Goal: Task Accomplishment & Management: Manage account settings

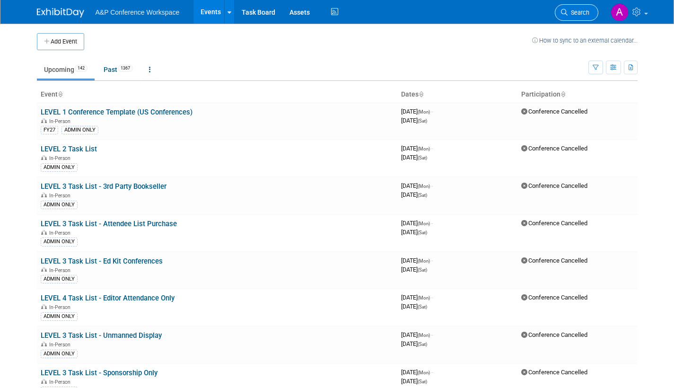
click at [579, 15] on span "Search" at bounding box center [579, 12] width 22 height 7
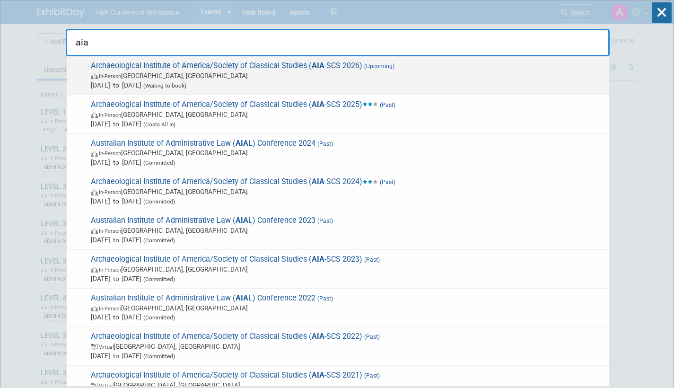
type input "aia"
click at [262, 79] on span "In-Person [GEOGRAPHIC_DATA], [GEOGRAPHIC_DATA]" at bounding box center [347, 75] width 513 height 9
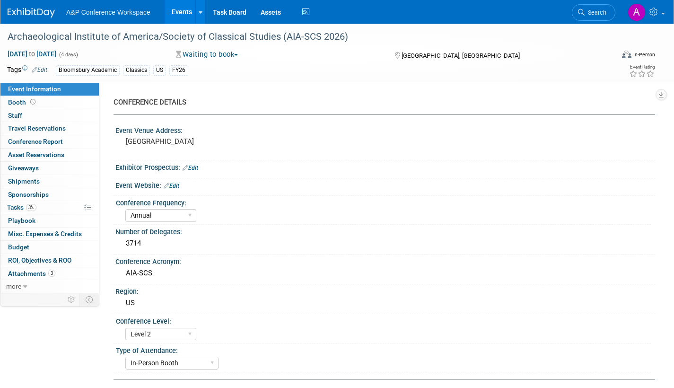
select select "Annual"
select select "Level 2"
select select "In-Person Booth"
select select "Classical Studies"
select select "Bloomsbury Academic"
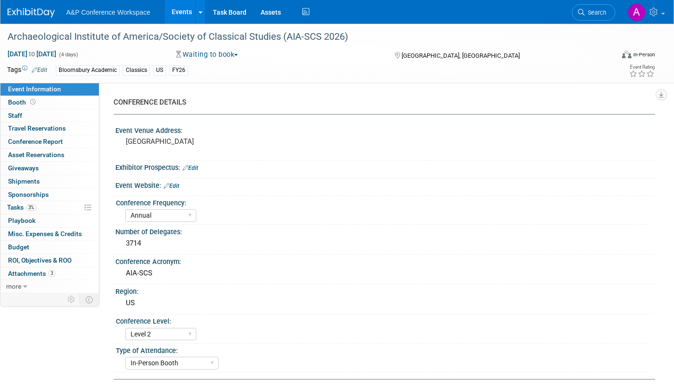
select select "Amanda Oney"
select select "Brenna Akerman"
select select "Networking/Commissioning"
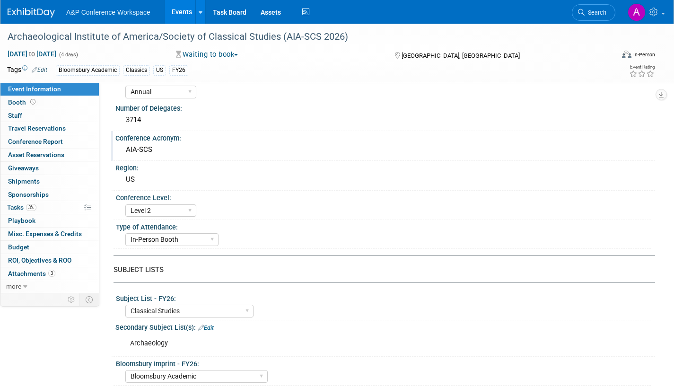
scroll to position [142, 0]
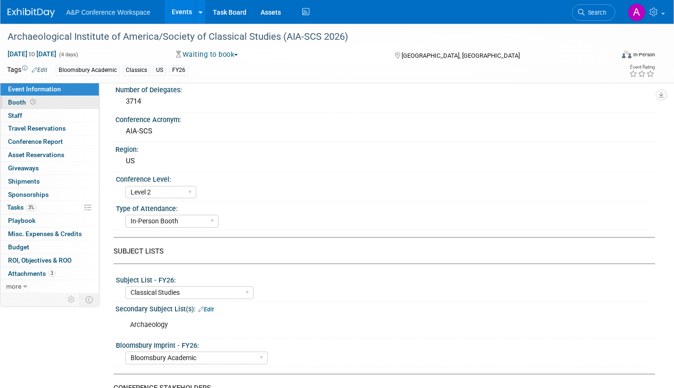
click at [17, 102] on span "Booth" at bounding box center [22, 102] width 29 height 8
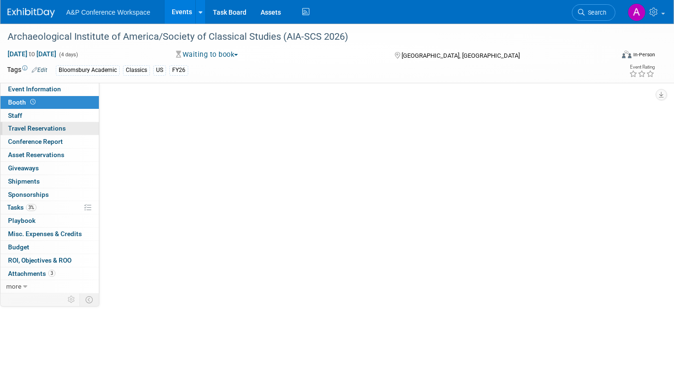
scroll to position [0, 0]
select select "CUAP"
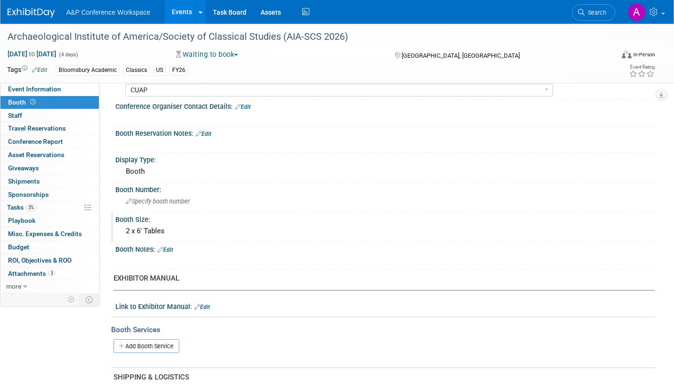
scroll to position [95, 0]
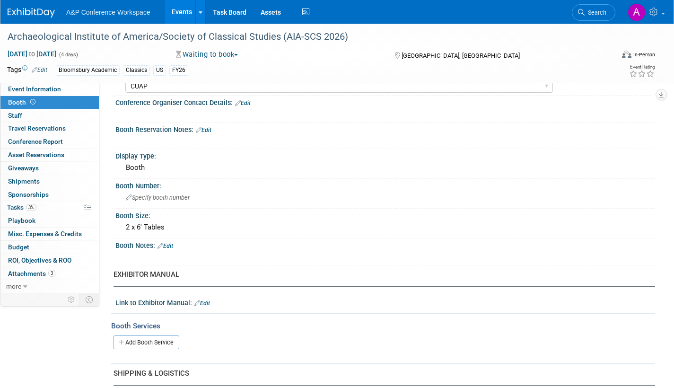
click at [590, 10] on span "Search" at bounding box center [596, 12] width 22 height 7
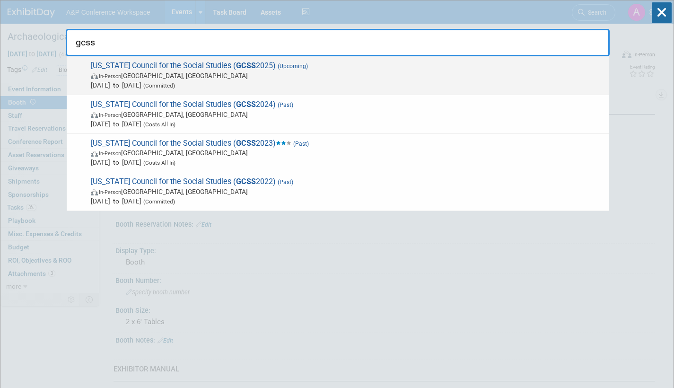
type input "gcss"
click at [240, 78] on span "In-Person Athens, GA" at bounding box center [347, 75] width 513 height 9
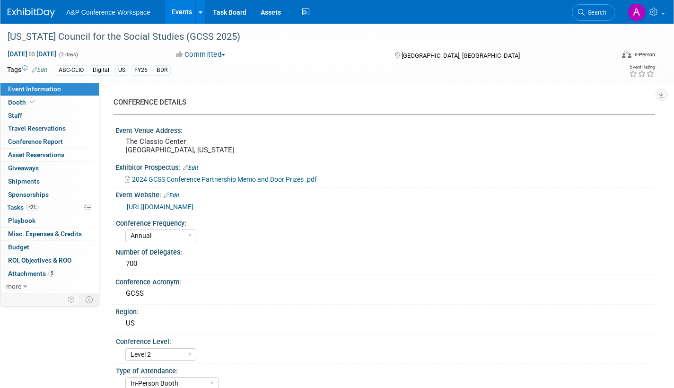
select select "Annual"
select select "Level 2"
select select "In-Person Booth"
select select "Schools"
select select "Bloomsbury Digital Resources"
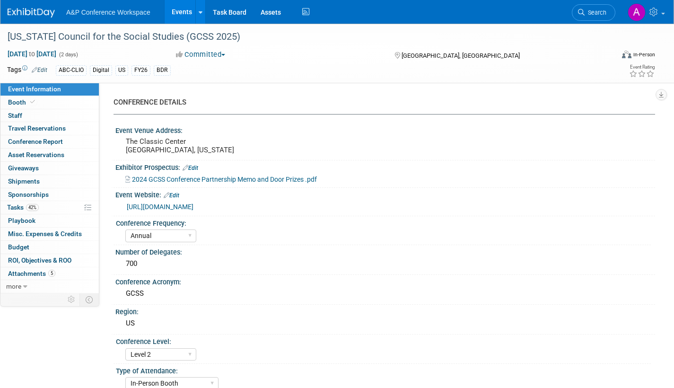
select select "Amanda Oney"
select select "Mark Strong"
select select "Rosalie Love"
select select "BDR Product Awareness and Trial Generation​"
click at [9, 207] on span "Tasks 42%" at bounding box center [23, 207] width 32 height 8
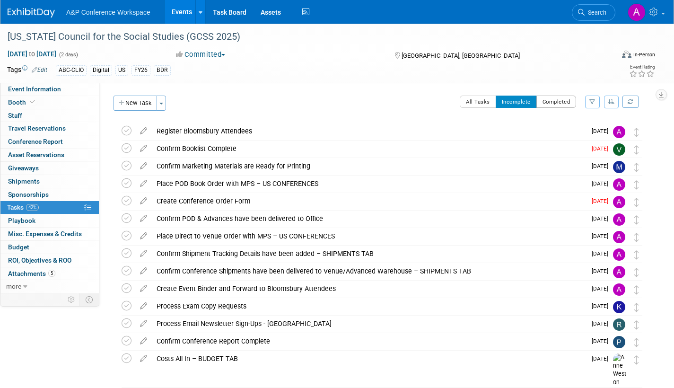
click at [557, 102] on button "Completed" at bounding box center [557, 102] width 40 height 12
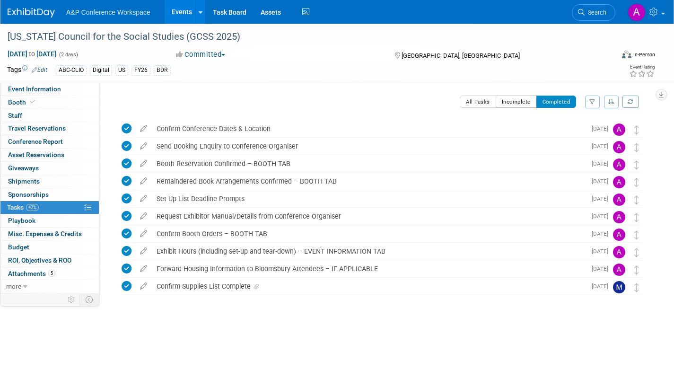
click at [518, 103] on button "Incomplete" at bounding box center [516, 102] width 41 height 12
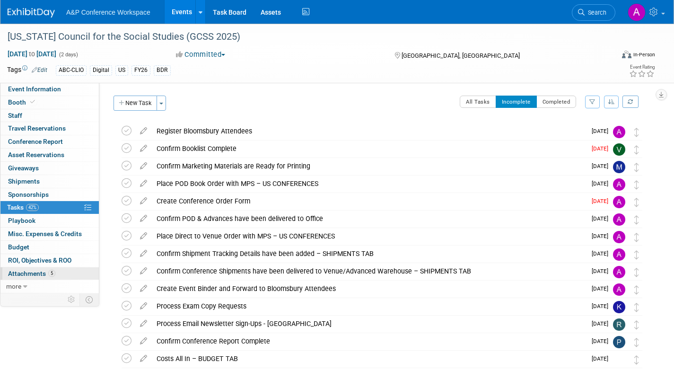
click at [12, 273] on span "Attachments 5" at bounding box center [31, 274] width 47 height 8
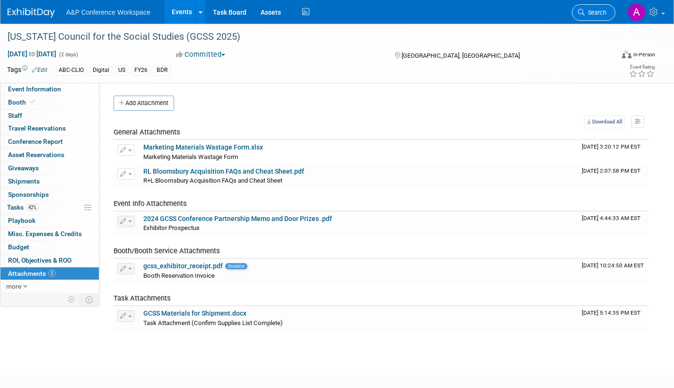
click at [600, 11] on span "Search" at bounding box center [596, 12] width 22 height 7
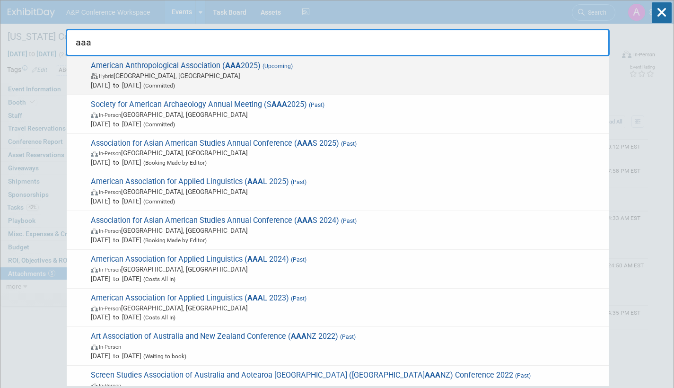
type input "aaa"
click at [175, 82] on span "(Committed)" at bounding box center [158, 85] width 34 height 7
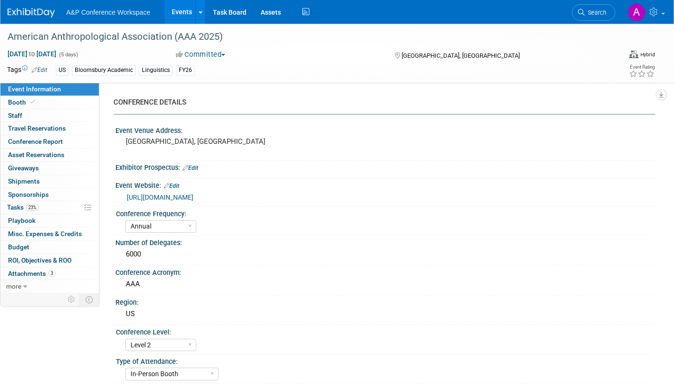
select select "Annual"
select select "Level 2"
select select "In-Person Booth"
select select "Anthropology"
select select "Bloomsbury Academic"
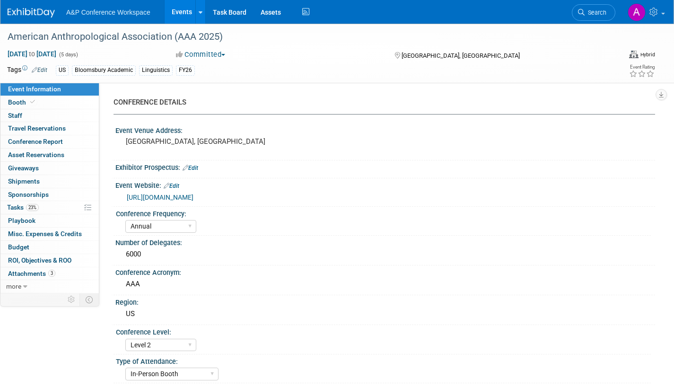
select select "Amanda Oney"
select select "Joe Kreuser"
select select "Michelle Kelly"
select select "Networking/Commissioning"
click at [22, 102] on span "Booth" at bounding box center [22, 102] width 29 height 8
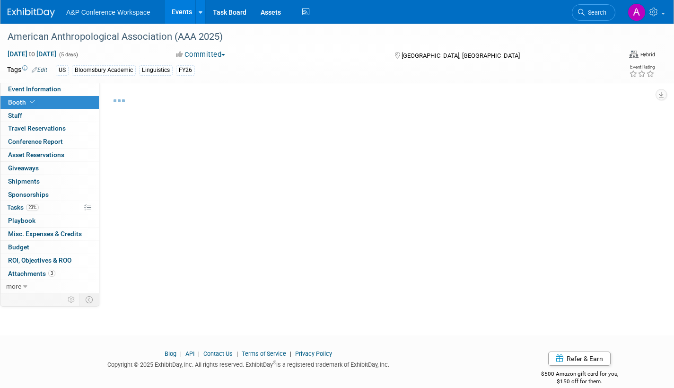
select select "RLKP"
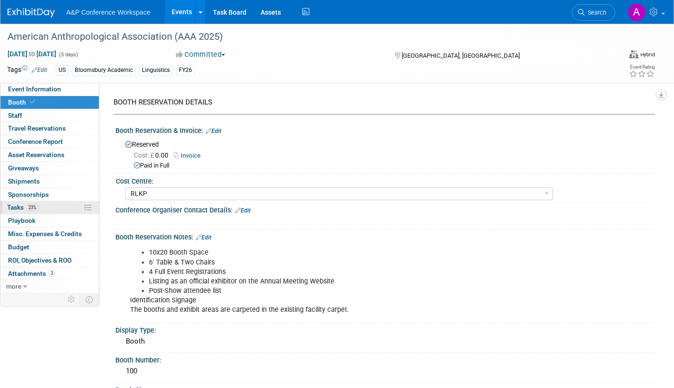
click at [10, 205] on span "Tasks 23%" at bounding box center [23, 207] width 32 height 8
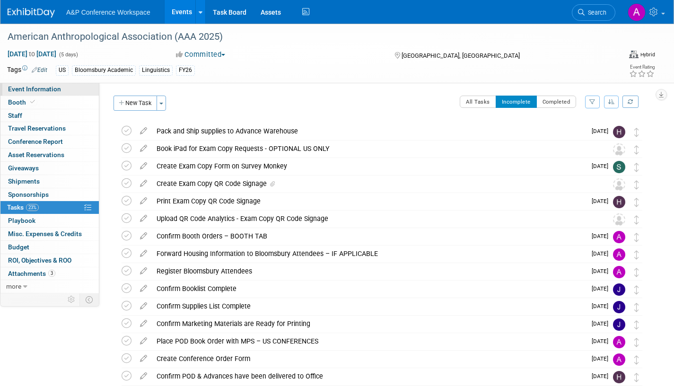
click at [18, 88] on span "Event Information" at bounding box center [34, 89] width 53 height 8
select select "Annual"
select select "Level 2"
select select "In-Person Booth"
select select "Anthropology"
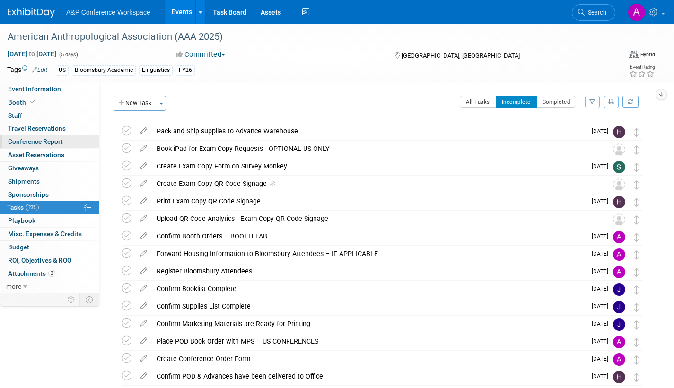
select select "Bloomsbury Academic"
select select "[PERSON_NAME]"
select select "Networking/Commissioning"
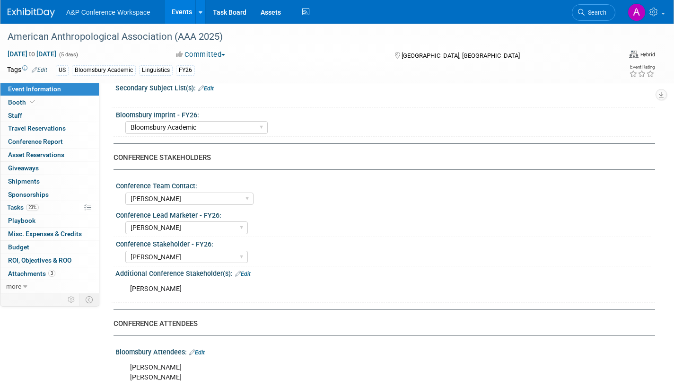
scroll to position [520, 0]
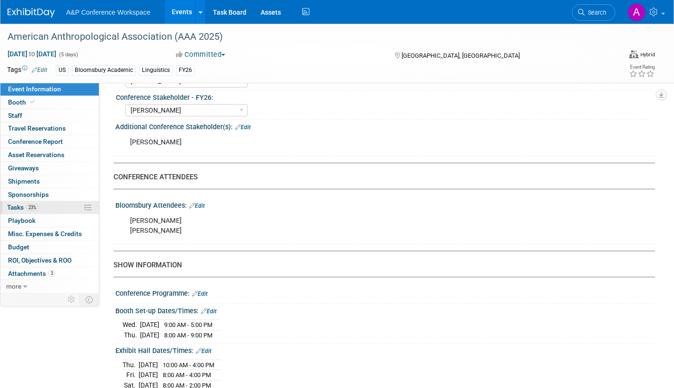
click at [16, 207] on span "Tasks 23%" at bounding box center [23, 207] width 32 height 8
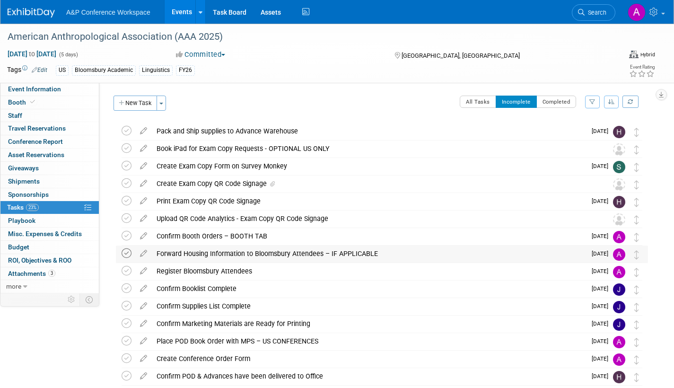
click at [124, 252] on icon at bounding box center [127, 253] width 10 height 10
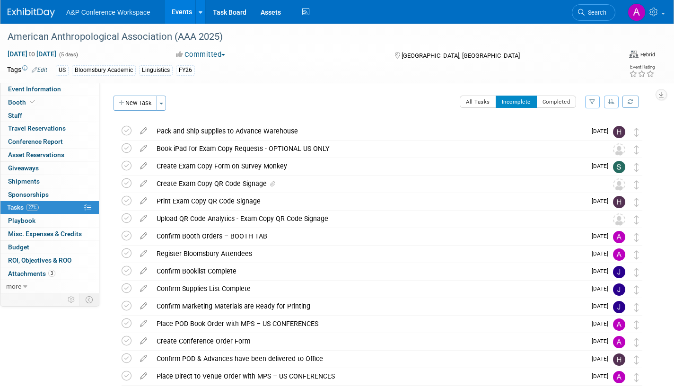
drag, startPoint x: 593, startPoint y: 13, endPoint x: 572, endPoint y: 26, distance: 25.2
click at [593, 13] on span "Search" at bounding box center [596, 12] width 22 height 7
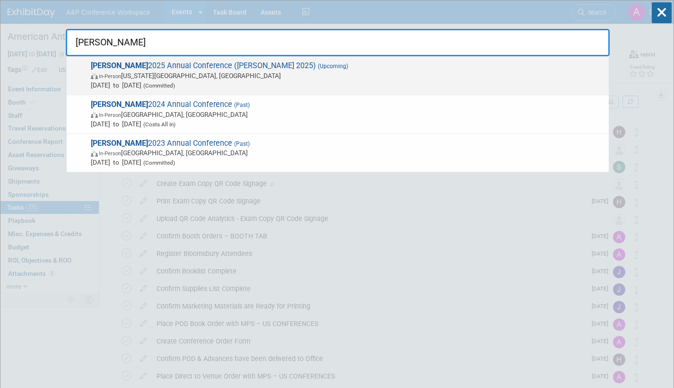
type input "alise"
click at [205, 80] on span "Oct 6, 2025 to Oct 8, 2025 (Committed)" at bounding box center [347, 84] width 513 height 9
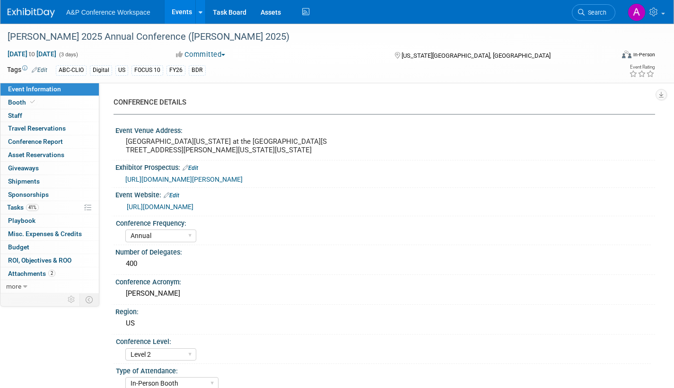
select select "Annual"
select select "Level 2"
select select "In-Person Booth"
select select "Library & Information Science"
select select "Bloomsbury Libraries Unlimited"
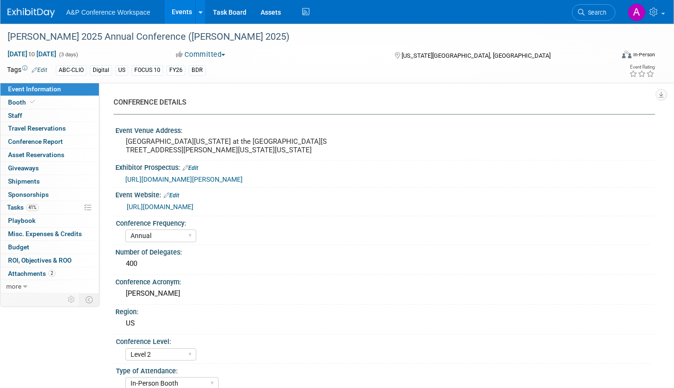
select select "[PERSON_NAME]"
select select "Brand/Subject Presence​"
click at [8, 207] on span "Tasks 41%" at bounding box center [23, 207] width 32 height 8
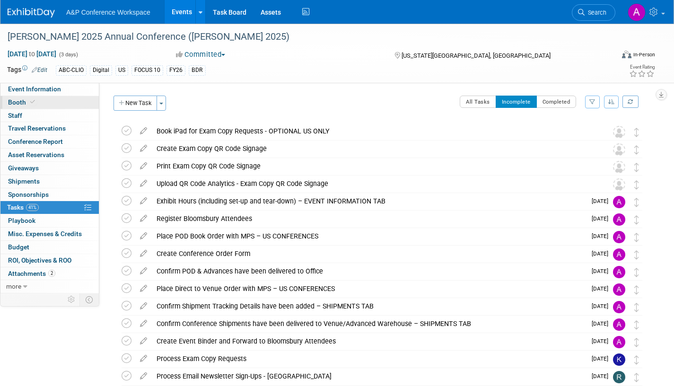
drag, startPoint x: 17, startPoint y: 101, endPoint x: 164, endPoint y: 149, distance: 154.7
click at [17, 101] on span "Booth" at bounding box center [22, 102] width 29 height 8
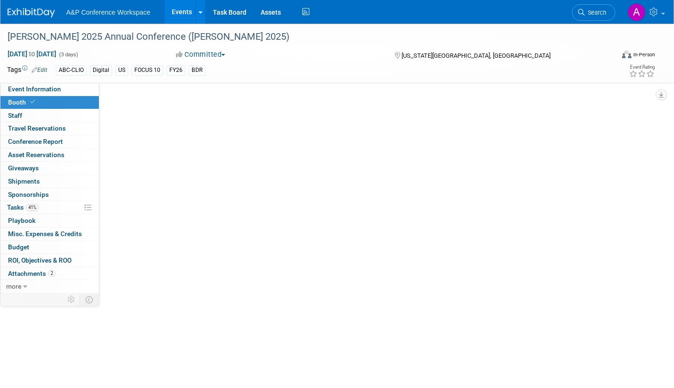
select select "CLLU - Libraries Unlimited"
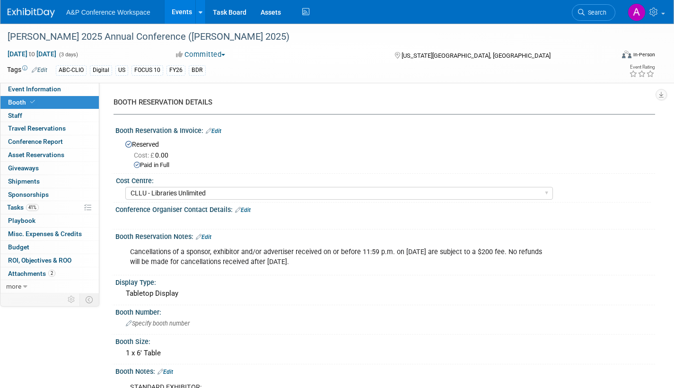
drag, startPoint x: 594, startPoint y: 11, endPoint x: 600, endPoint y: 15, distance: 7.0
click at [594, 11] on span "Search" at bounding box center [596, 12] width 22 height 7
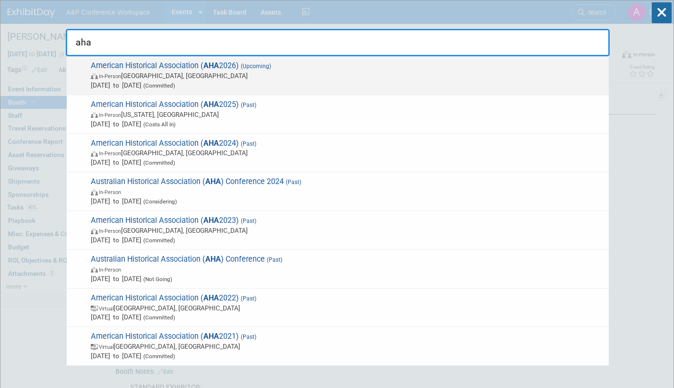
type input "aha"
click at [184, 76] on span "In-Person Chicago, IL" at bounding box center [347, 75] width 513 height 9
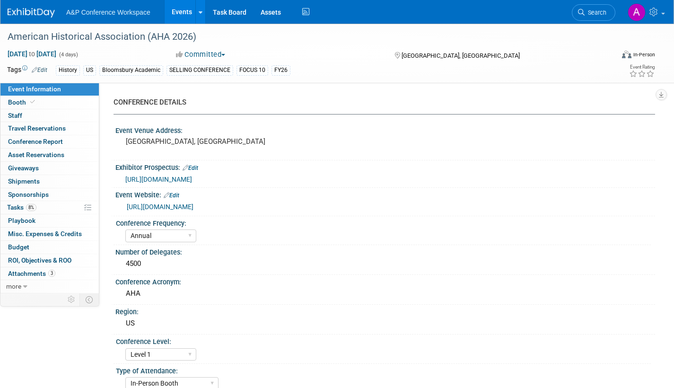
select select "Annual"
select select "Level 1"
select select "In-Person Booth"
select select "History"
select select "Bloomsbury Academic"
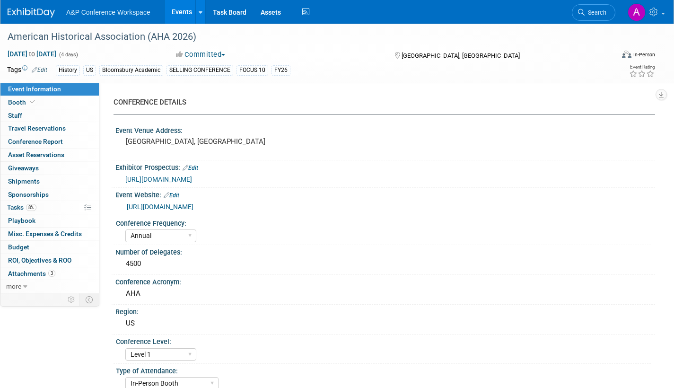
select select "[PERSON_NAME]"
select select "Networking/Commissioning"
click at [9, 102] on span "Booth" at bounding box center [22, 102] width 29 height 8
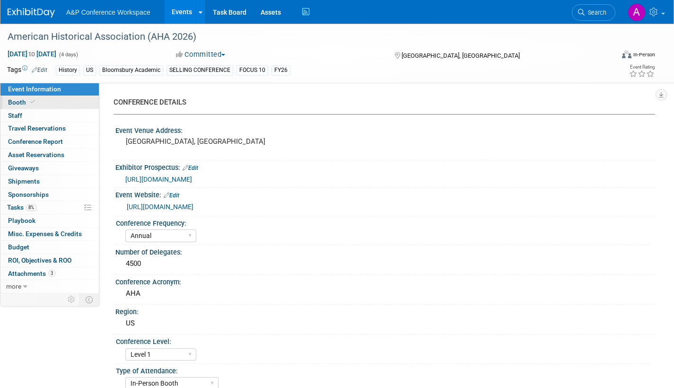
select select "CUAP"
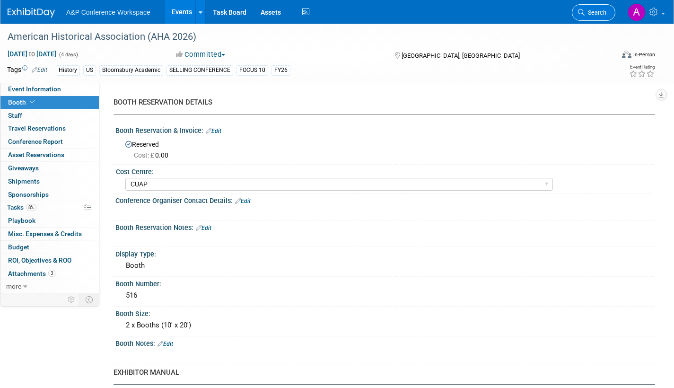
click at [596, 15] on span "Search" at bounding box center [596, 12] width 22 height 7
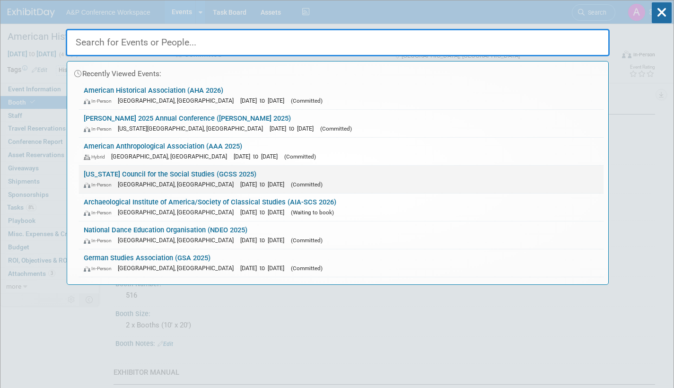
click at [208, 174] on link "Georgia Council for the Social Studies (GCSS 2025) In-Person Athens, GA Oct 23,…" at bounding box center [341, 179] width 525 height 27
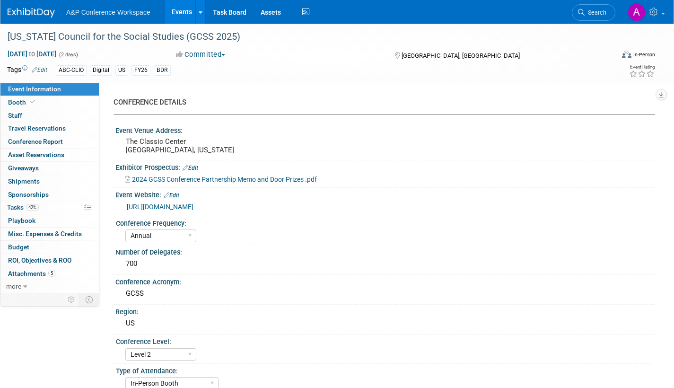
select select "Annual"
select select "Level 2"
select select "In-Person Booth"
select select "Schools"
select select "Bloomsbury Digital Resources"
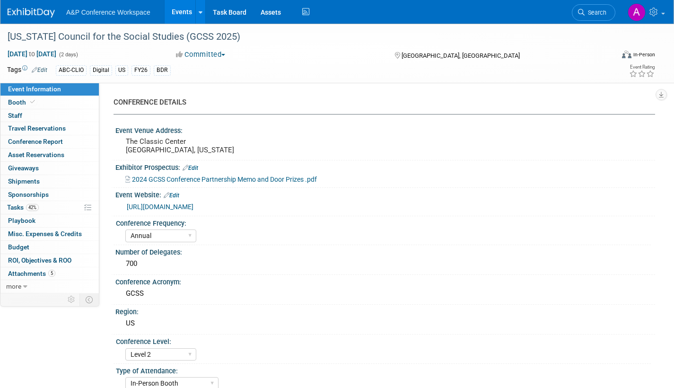
select select "[PERSON_NAME]"
select select "BDR Product Awareness and Trial Generation​"
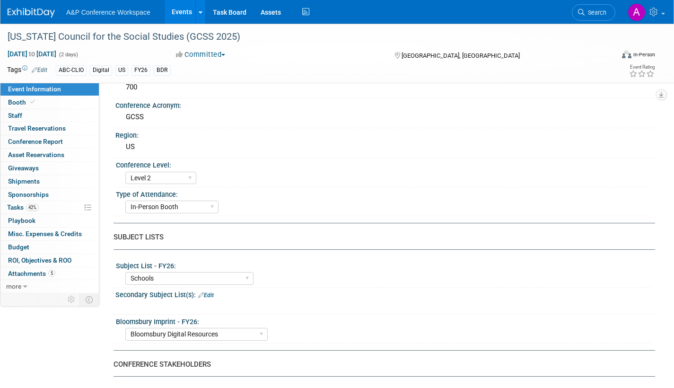
scroll to position [284, 0]
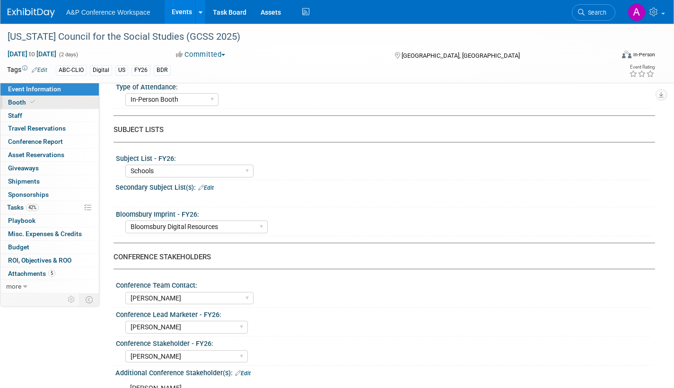
click at [18, 104] on span "Booth" at bounding box center [22, 102] width 29 height 8
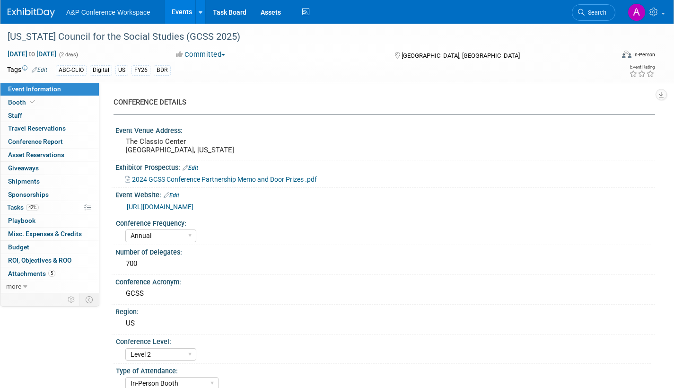
select select "CLDC - Digital/BDR"
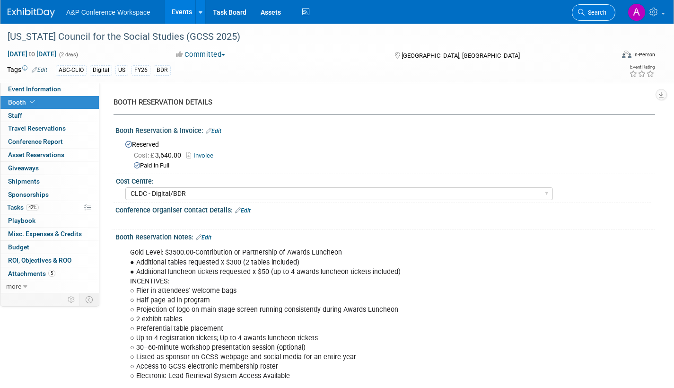
click at [594, 13] on span "Search" at bounding box center [596, 12] width 22 height 7
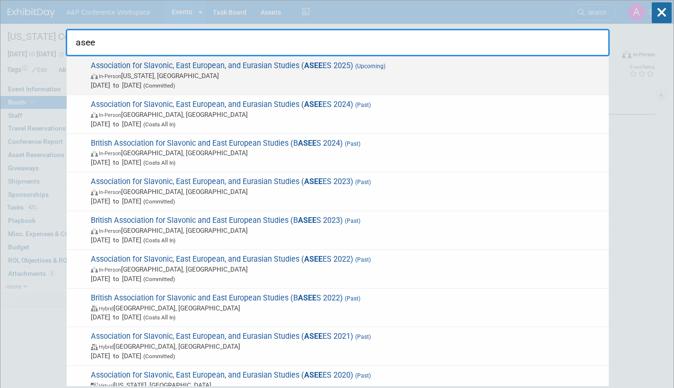
type input "asee"
click at [300, 77] on span "In-Person Washington, DC" at bounding box center [347, 75] width 513 height 9
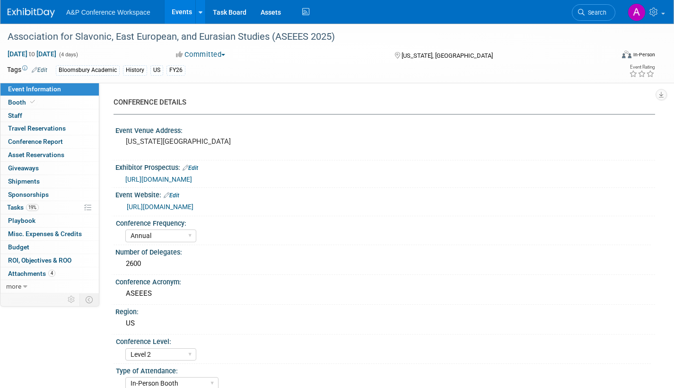
select select "Annual"
select select "Level 2"
select select "In-Person Booth"
select select "History"
select select "Bloomsbury Academic"
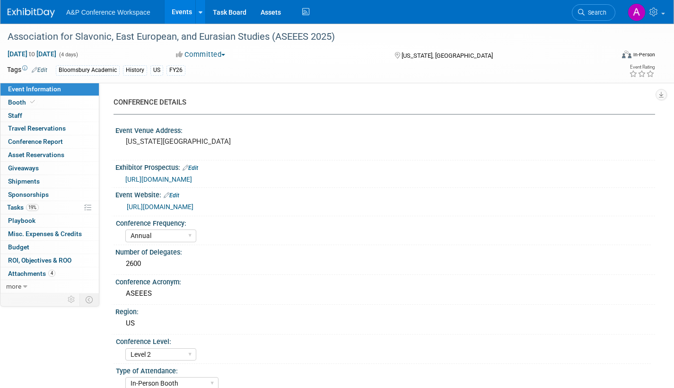
select select "[PERSON_NAME]"
select select "Networking/Commissioning"
drag, startPoint x: 18, startPoint y: 99, endPoint x: 46, endPoint y: 114, distance: 31.5
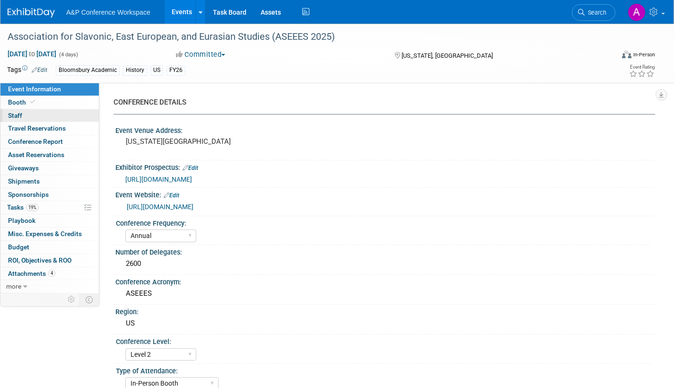
click at [18, 99] on span "Booth" at bounding box center [22, 102] width 29 height 8
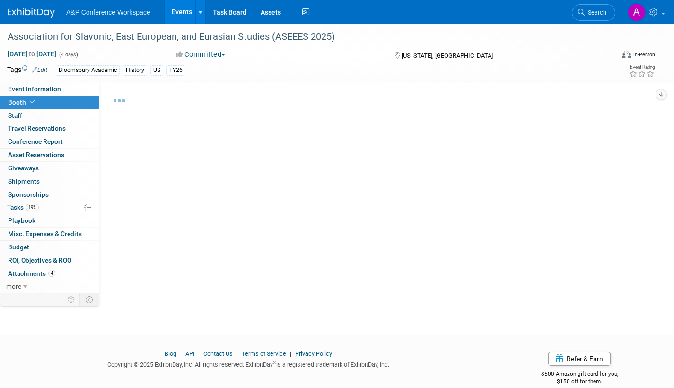
select select "CUAP"
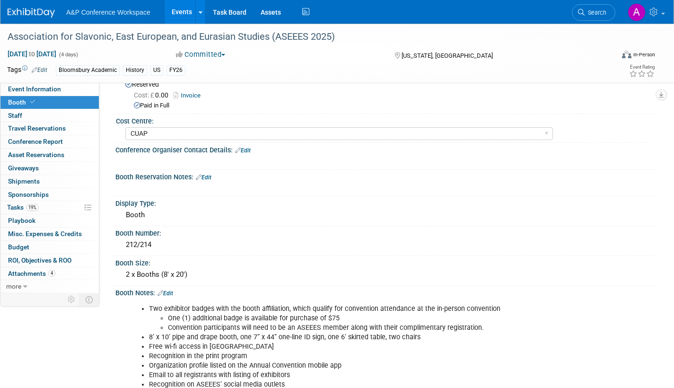
scroll to position [237, 0]
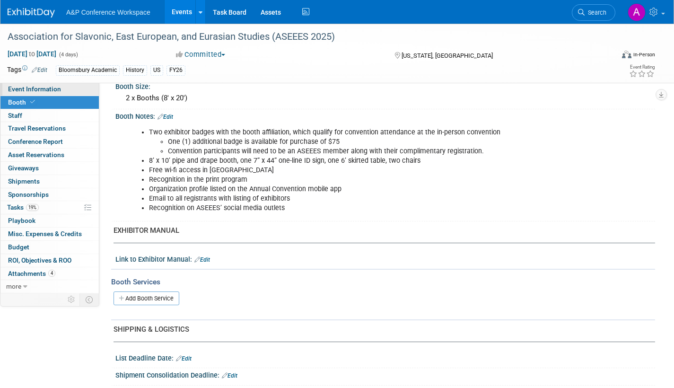
click at [50, 87] on span "Event Information" at bounding box center [34, 89] width 53 height 8
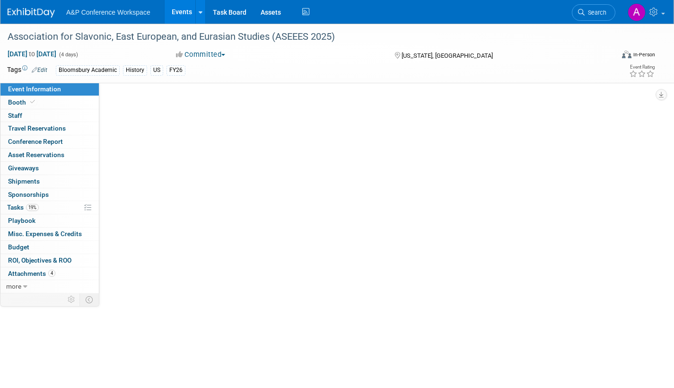
scroll to position [0, 0]
select select "Annual"
select select "Level 2"
select select "In-Person Booth"
select select "History"
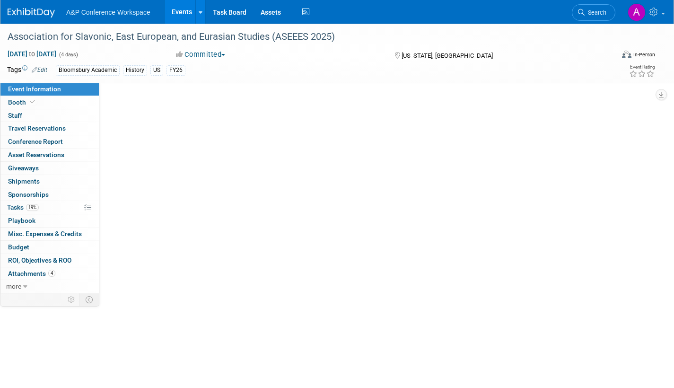
select select "Bloomsbury Academic"
select select "[PERSON_NAME]"
select select "Networking/Commissioning"
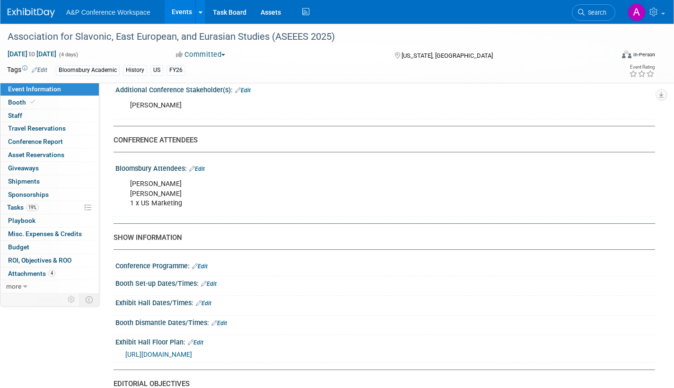
scroll to position [568, 0]
click at [9, 206] on span "Tasks 19%" at bounding box center [23, 207] width 32 height 8
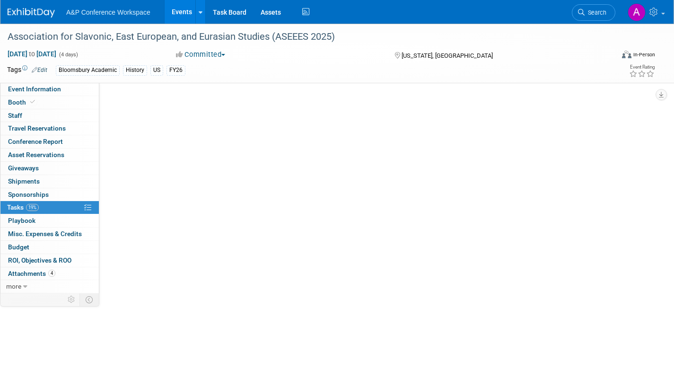
scroll to position [0, 0]
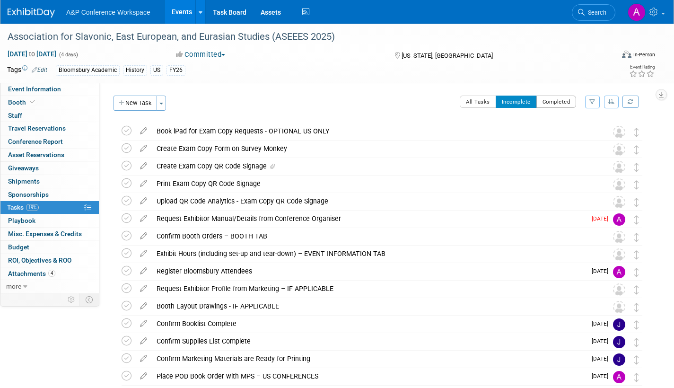
click at [553, 97] on button "Completed" at bounding box center [557, 102] width 40 height 12
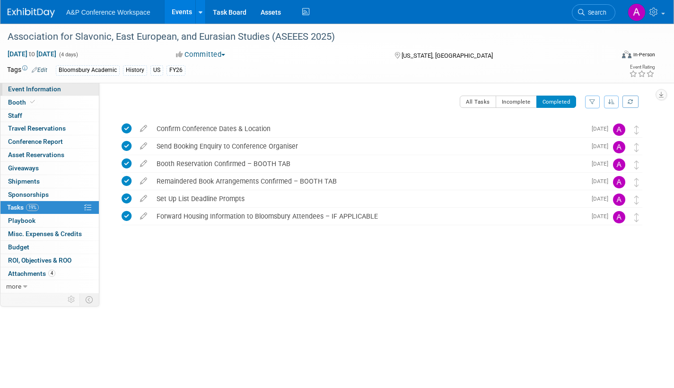
click at [46, 87] on span "Event Information" at bounding box center [34, 89] width 53 height 8
select select "Annual"
select select "Level 2"
select select "In-Person Booth"
select select "History"
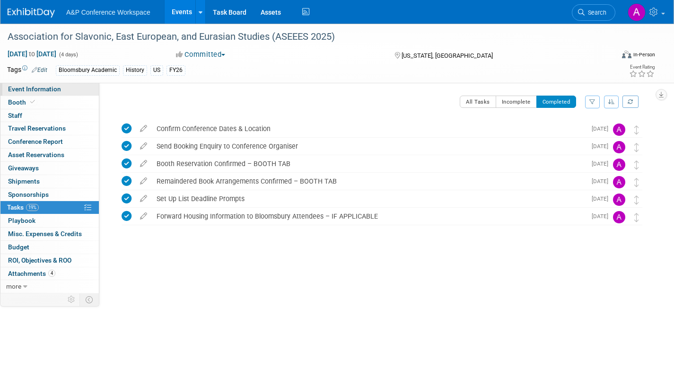
select select "Bloomsbury Academic"
select select "[PERSON_NAME]"
select select "Networking/Commissioning"
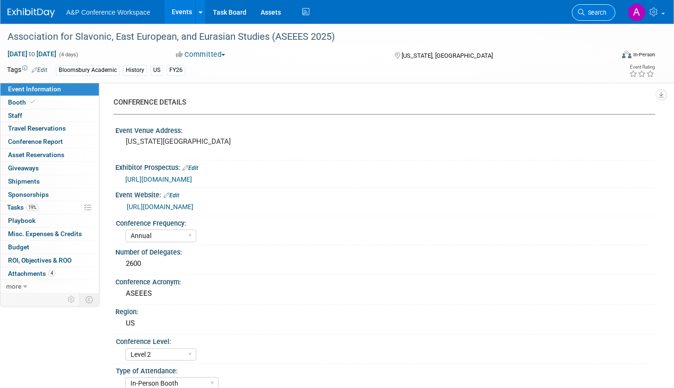
click at [597, 13] on span "Search" at bounding box center [596, 12] width 22 height 7
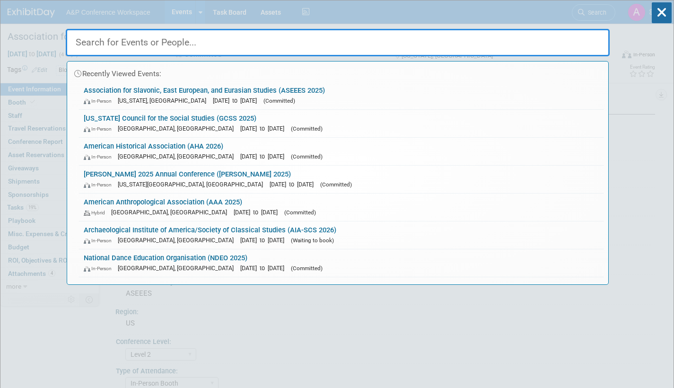
click at [258, 119] on link "Georgia Council for the Social Studies (GCSS 2025) In-Person Athens, GA Oct 23,…" at bounding box center [341, 123] width 525 height 27
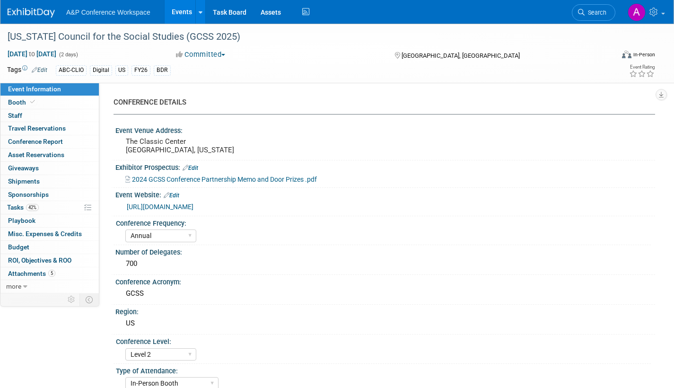
select select "Annual"
select select "Level 2"
select select "In-Person Booth"
select select "Schools"
select select "Bloomsbury Digital Resources"
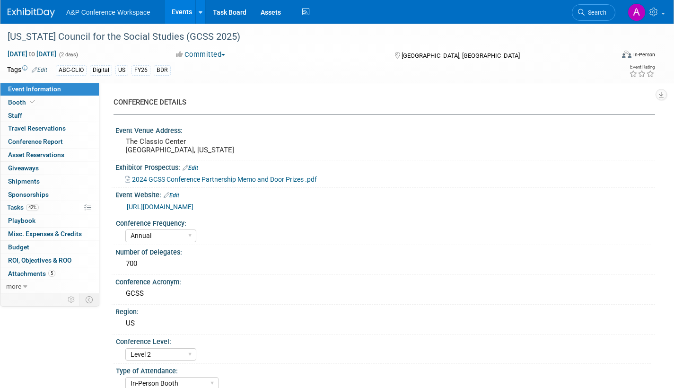
select select "[PERSON_NAME]"
select select "BDR Product Awareness and Trial Generation​"
click at [17, 206] on span "Tasks 42%" at bounding box center [23, 207] width 32 height 8
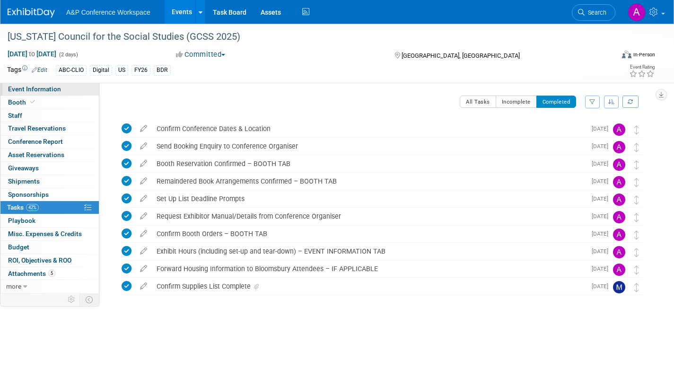
click at [53, 88] on span "Event Information" at bounding box center [34, 89] width 53 height 8
select select "Annual"
select select "Level 2"
select select "In-Person Booth"
select select "Schools"
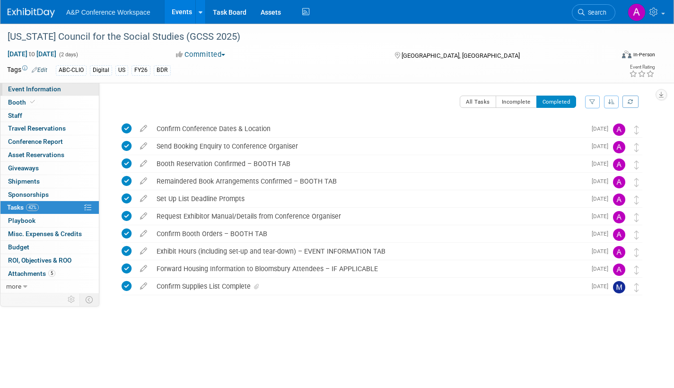
select select "Bloomsbury Digital Resources"
select select "[PERSON_NAME]"
select select "BDR Product Awareness and Trial Generation​"
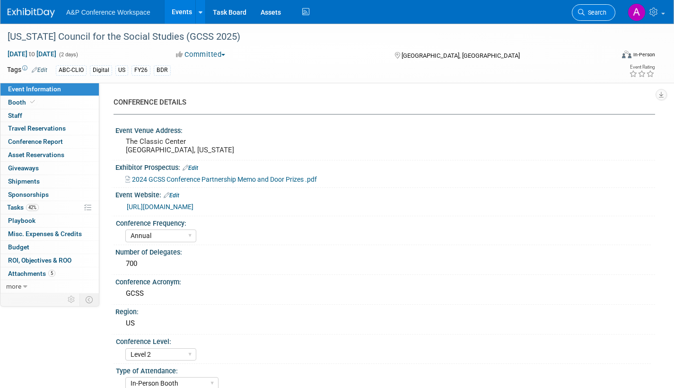
click at [596, 9] on span "Search" at bounding box center [596, 12] width 22 height 7
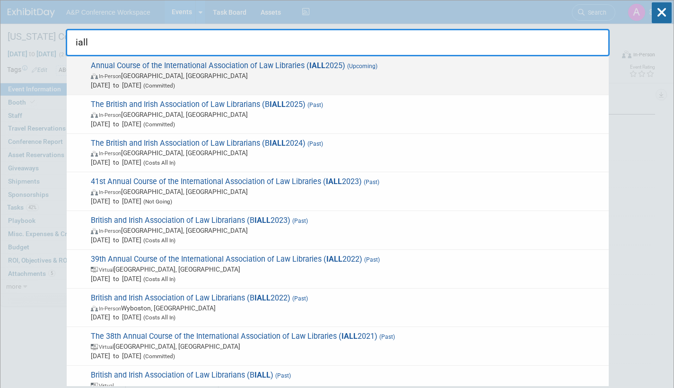
type input "iall"
click at [226, 81] on span "Oct 19, 2025 to Oct 23, 2025 (Committed)" at bounding box center [347, 84] width 513 height 9
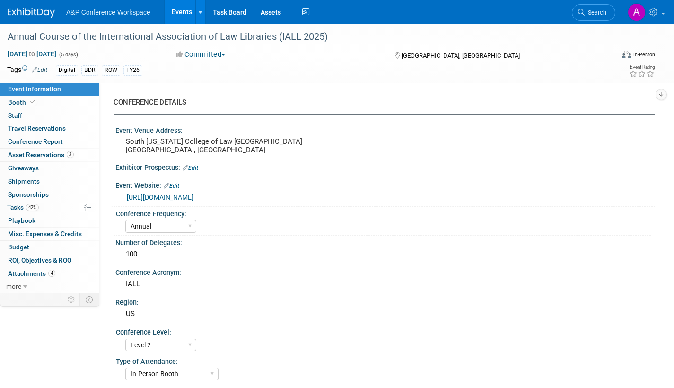
select select "Annual"
select select "Level 2"
select select "In-Person Booth"
select select "Libraries"
select select "Bloomsbury Digital Resources"
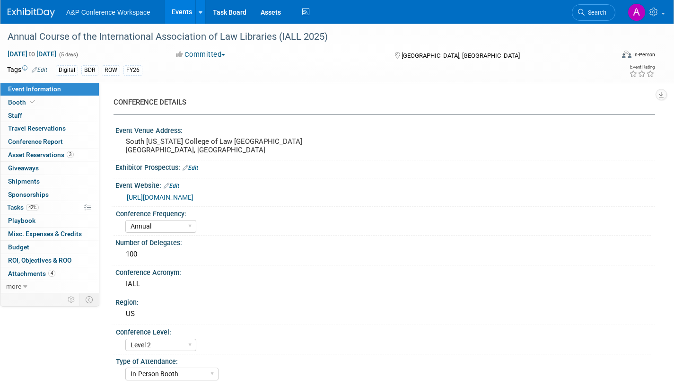
select select "[PERSON_NAME]"
select select "BDR Product Awareness and Trial Generation​"
click at [35, 273] on span "Attachments 4" at bounding box center [31, 274] width 47 height 8
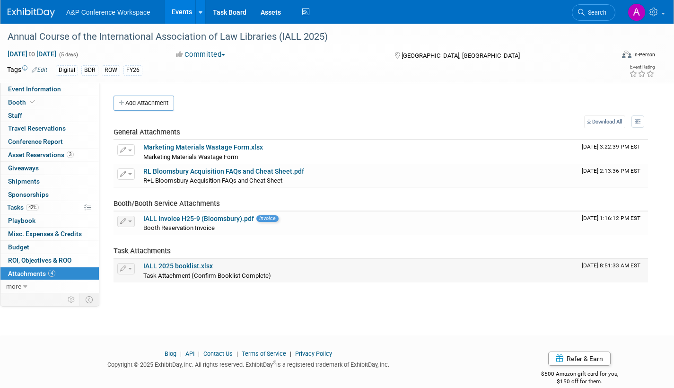
click at [192, 265] on link "IALL 2025 booklist.xlsx" at bounding box center [178, 266] width 70 height 8
click at [12, 206] on span "Tasks 42%" at bounding box center [23, 207] width 32 height 8
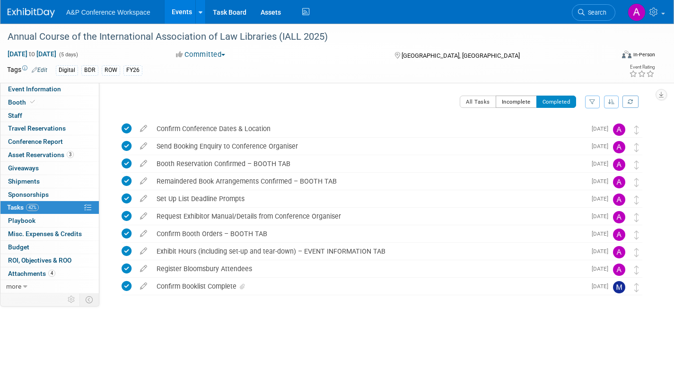
click at [521, 103] on button "Incomplete" at bounding box center [516, 102] width 41 height 12
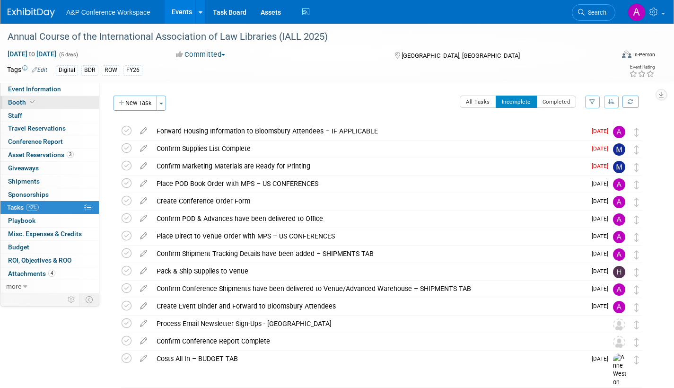
click at [9, 101] on span "Booth" at bounding box center [22, 102] width 29 height 8
select select "DIGI"
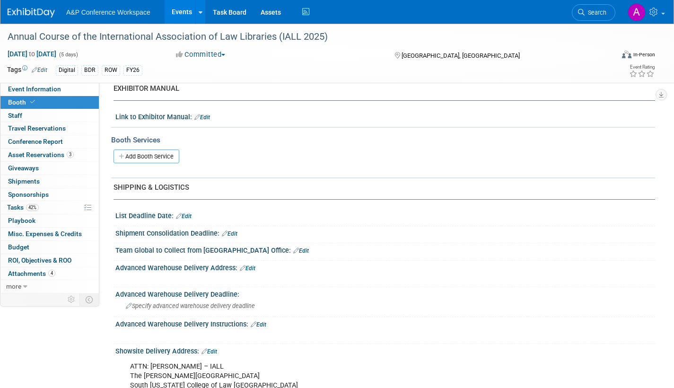
scroll to position [331, 0]
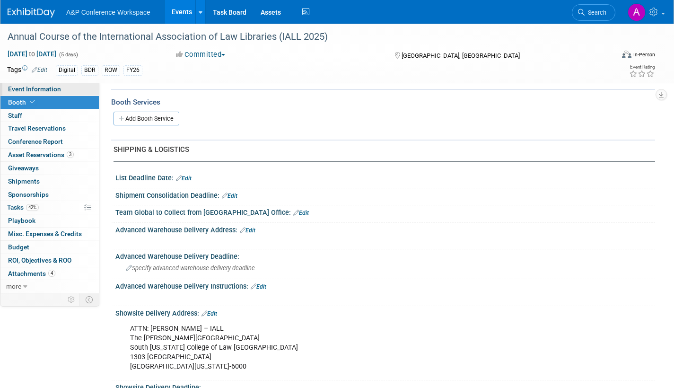
click at [39, 90] on span "Event Information" at bounding box center [34, 89] width 53 height 8
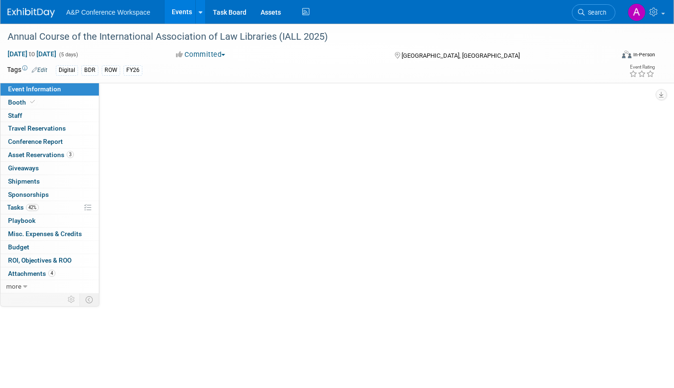
scroll to position [0, 0]
select select "Annual"
select select "Level 2"
select select "In-Person Booth"
select select "Libraries"
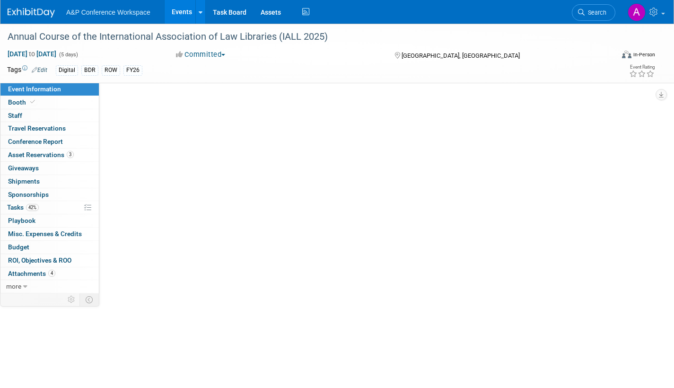
select select "Bloomsbury Digital Resources"
select select "[PERSON_NAME]"
select select "BDR Product Awareness and Trial Generation​"
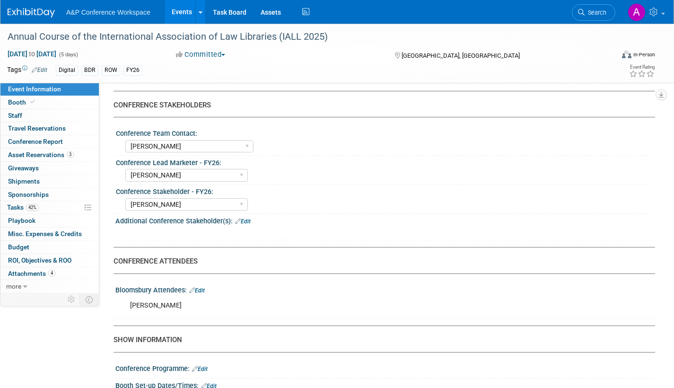
scroll to position [426, 0]
drag, startPoint x: 13, startPoint y: 207, endPoint x: 28, endPoint y: 208, distance: 14.7
click at [13, 207] on span "Tasks 42%" at bounding box center [23, 207] width 32 height 8
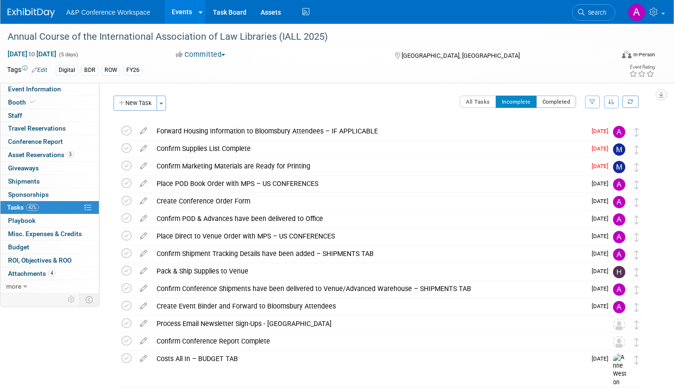
click at [559, 107] on button "Completed" at bounding box center [557, 102] width 40 height 12
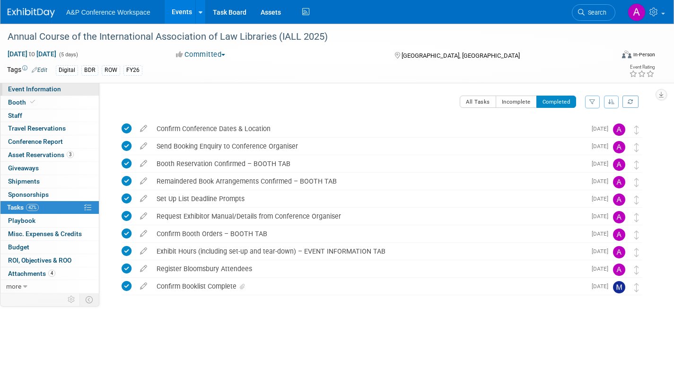
click at [47, 91] on span "Event Information" at bounding box center [34, 89] width 53 height 8
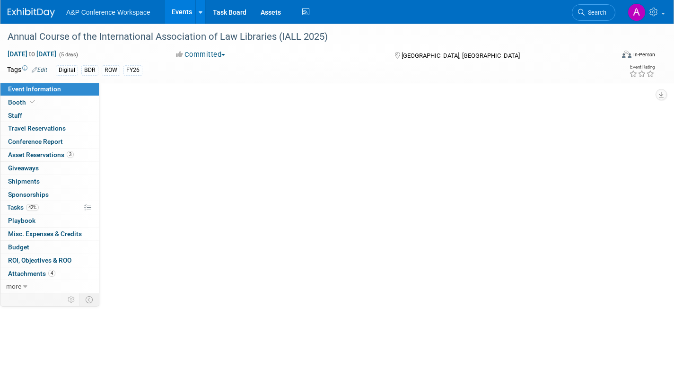
select select "Annual"
select select "Level 2"
select select "In-Person Booth"
select select "Libraries"
select select "Bloomsbury Digital Resources"
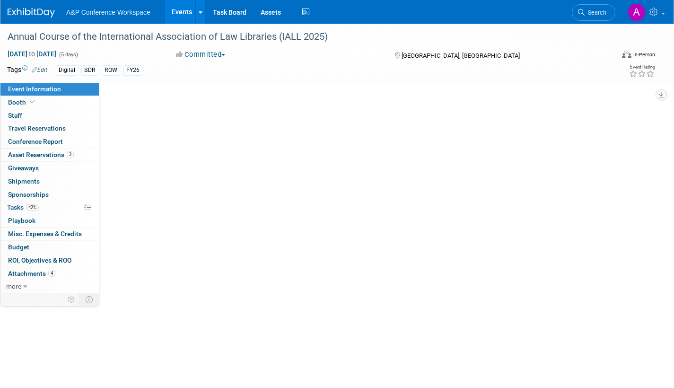
select select "[PERSON_NAME]"
select select "BDR Product Awareness and Trial Generation​"
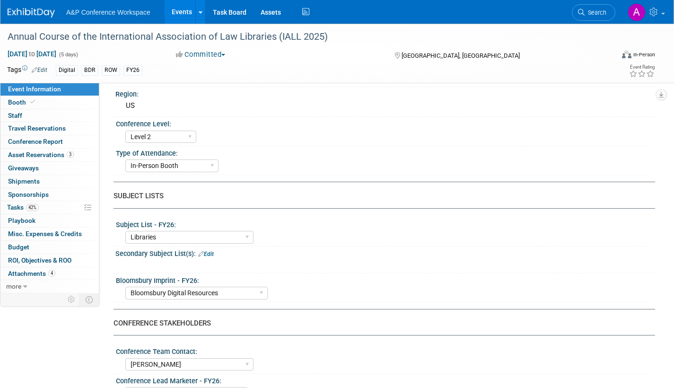
scroll to position [379, 0]
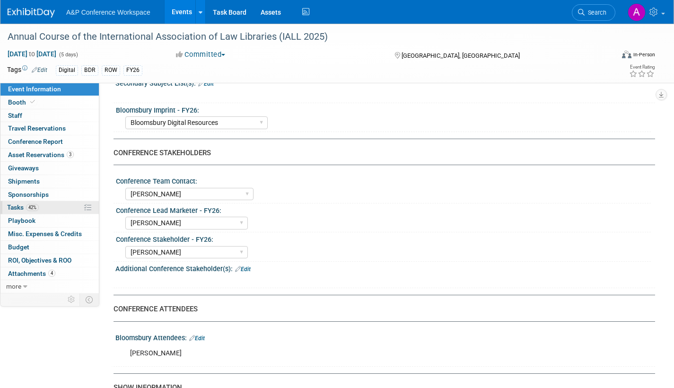
click at [13, 206] on span "Tasks 42%" at bounding box center [23, 207] width 32 height 8
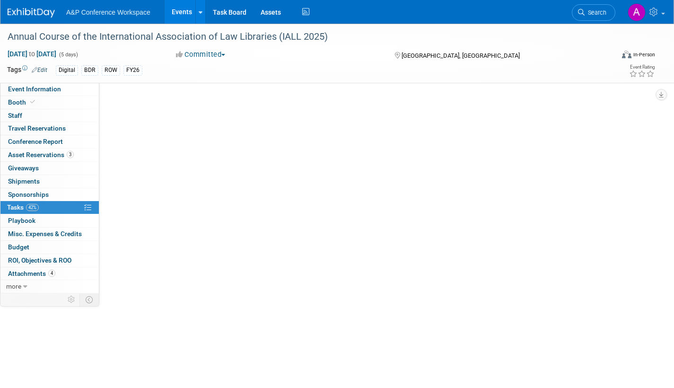
scroll to position [0, 0]
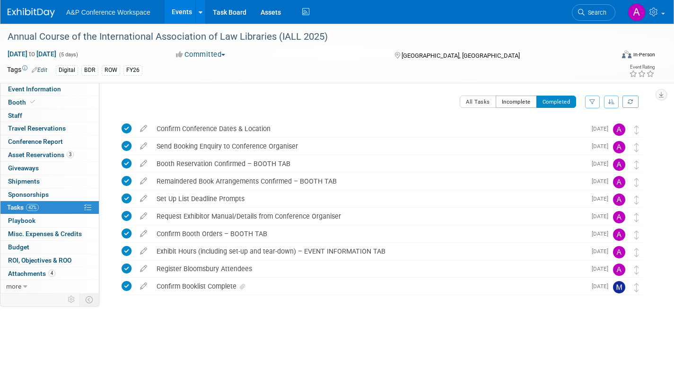
click at [507, 101] on button "Incomplete" at bounding box center [516, 102] width 41 height 12
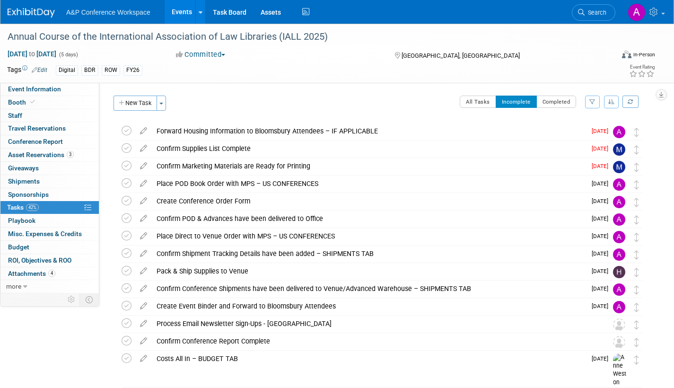
click at [597, 15] on span "Search" at bounding box center [596, 12] width 22 height 7
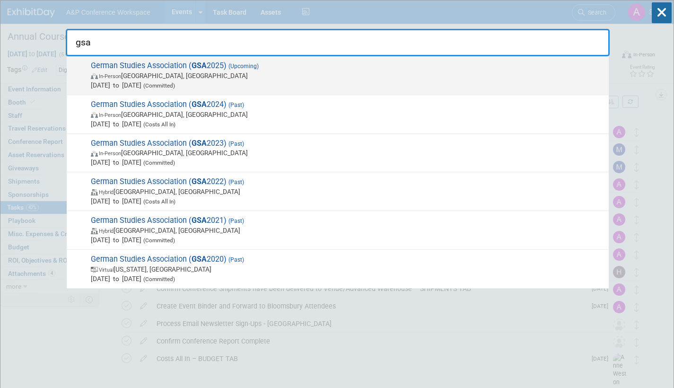
type input "gsa"
click at [231, 82] on span "Sep 25, 2025 to Sep 28, 2025 (Committed)" at bounding box center [347, 84] width 513 height 9
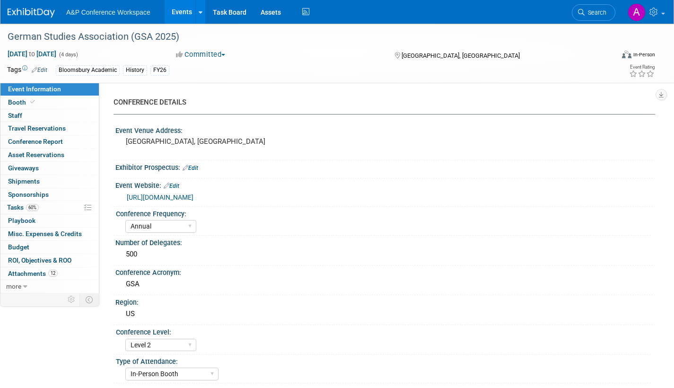
select select "Annual"
select select "Level 2"
select select "In-Person Booth"
select select "History"
select select "Bloomsbury Academic"
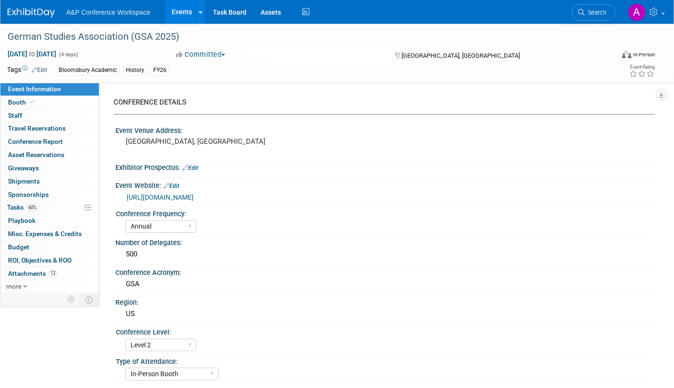
select select "[PERSON_NAME]"
select select "Brand/Subject Presence​"
click at [12, 206] on span "Tasks 60%" at bounding box center [23, 207] width 32 height 8
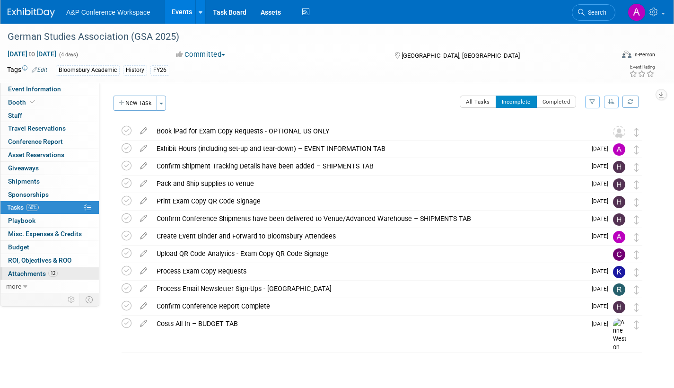
click at [33, 270] on span "Attachments 12" at bounding box center [33, 274] width 50 height 8
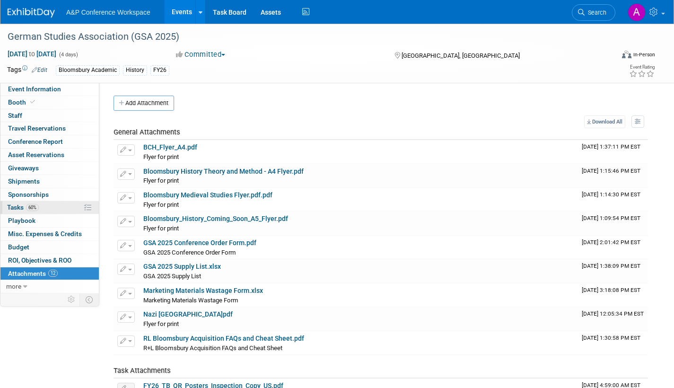
click at [15, 205] on span "Tasks 60%" at bounding box center [23, 207] width 32 height 8
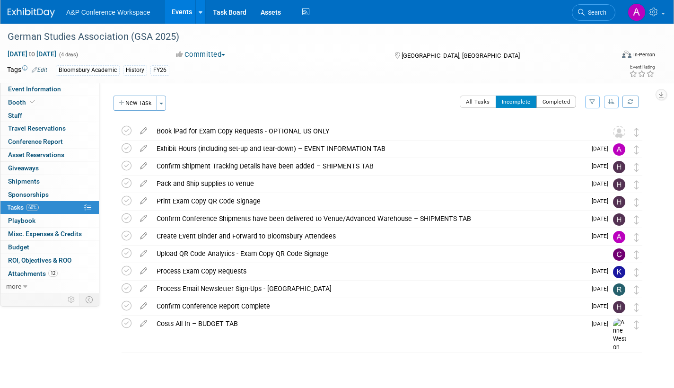
click at [555, 99] on button "Completed" at bounding box center [557, 102] width 40 height 12
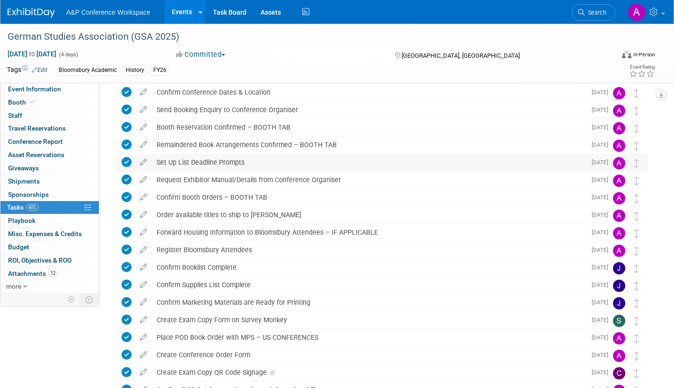
scroll to position [95, 0]
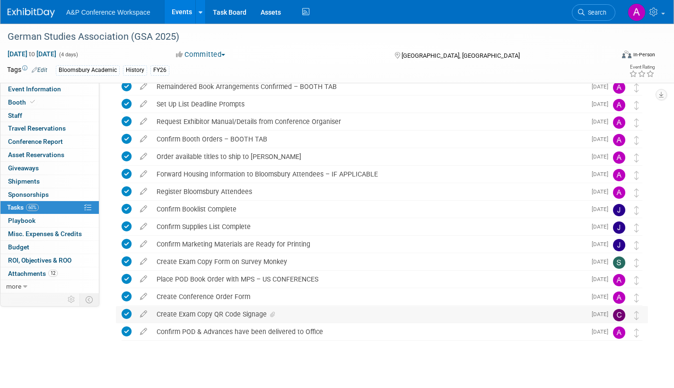
click at [273, 315] on icon at bounding box center [272, 315] width 5 height 6
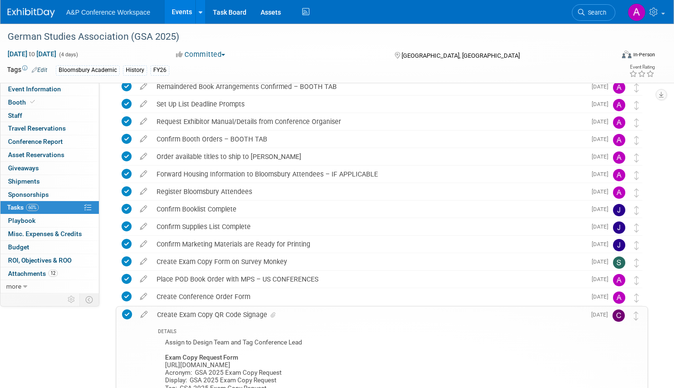
click at [274, 314] on icon at bounding box center [273, 315] width 5 height 6
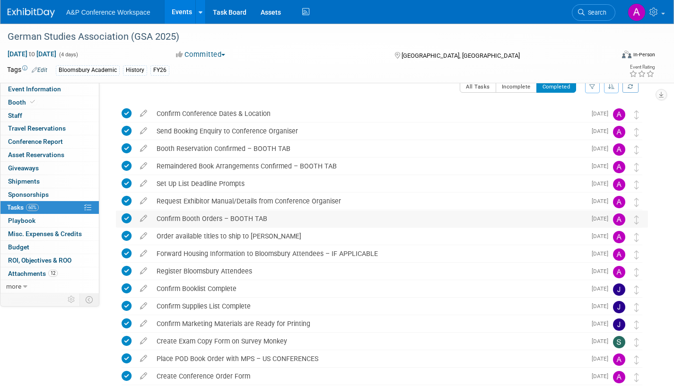
scroll to position [0, 0]
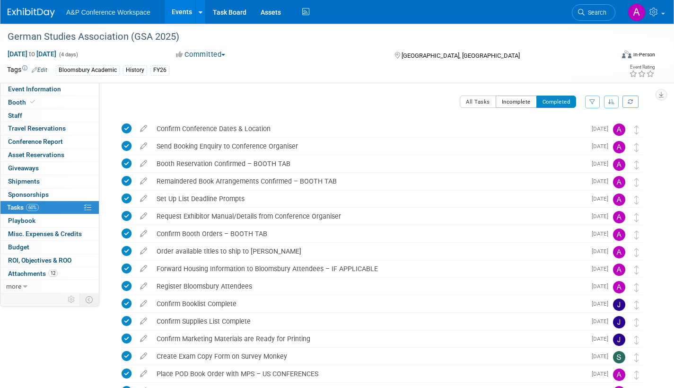
click at [518, 100] on button "Incomplete" at bounding box center [516, 102] width 41 height 12
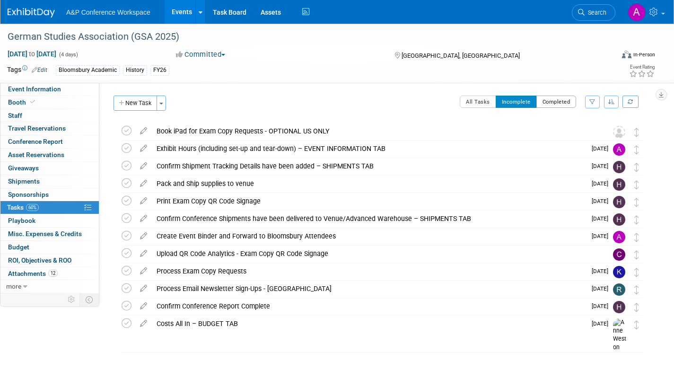
click at [551, 101] on button "Completed" at bounding box center [557, 102] width 40 height 12
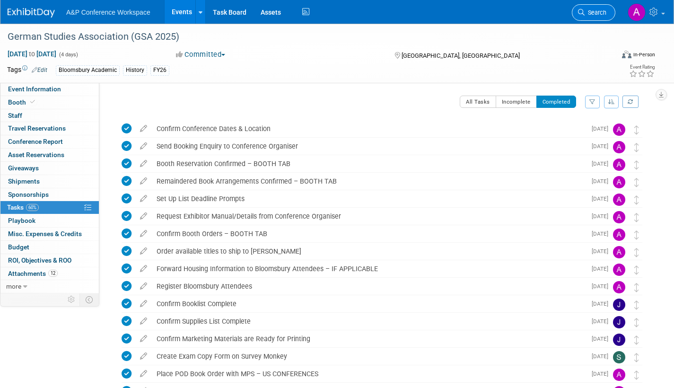
click at [585, 17] on link "Search" at bounding box center [594, 12] width 44 height 17
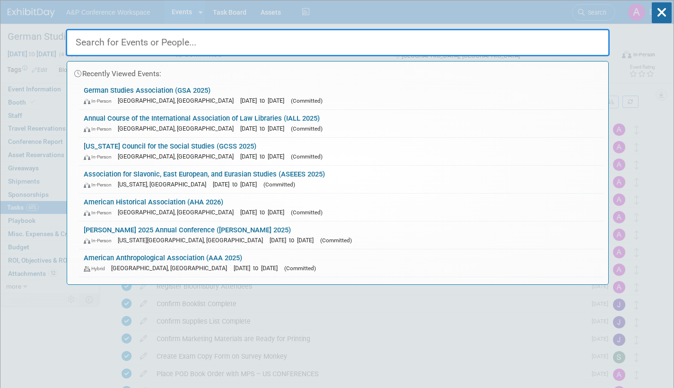
click at [345, 119] on link "Annual Course of the International Association of Law Libraries (IALL 2025) In-…" at bounding box center [341, 123] width 525 height 27
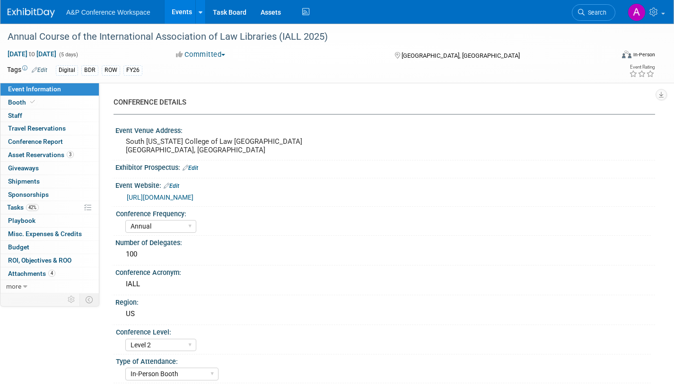
select select "Annual"
select select "Level 2"
select select "In-Person Booth"
select select "Libraries"
select select "Bloomsbury Digital Resources"
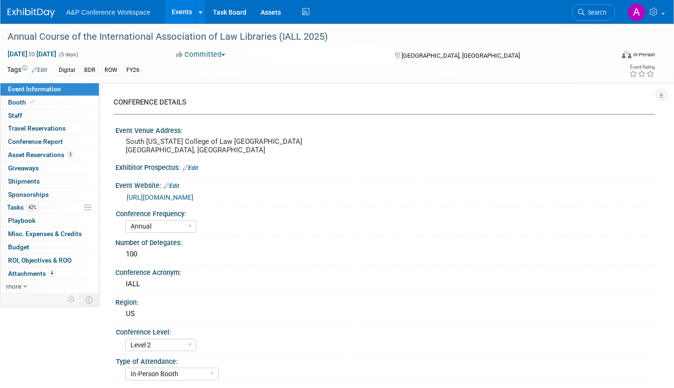
select select "[PERSON_NAME]"
select select "BDR Product Awareness and Trial Generation​"
click at [5, 205] on link "42% Tasks 42%" at bounding box center [49, 207] width 98 height 13
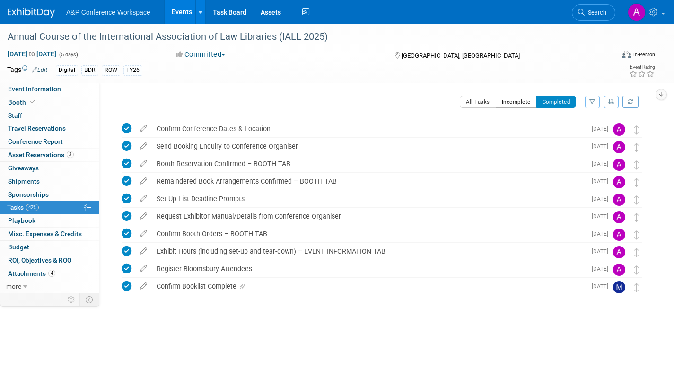
click at [525, 101] on button "Incomplete" at bounding box center [516, 102] width 41 height 12
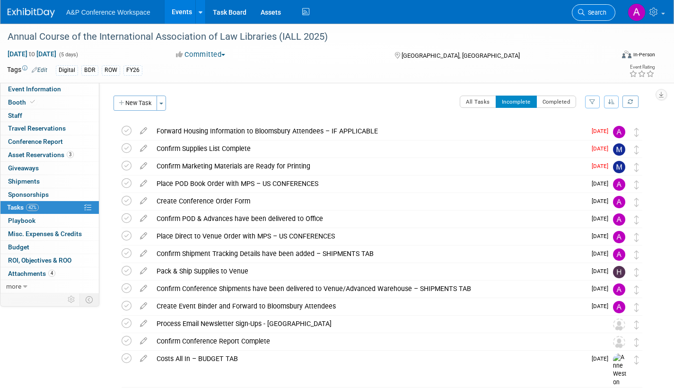
click at [593, 11] on span "Search" at bounding box center [596, 12] width 22 height 7
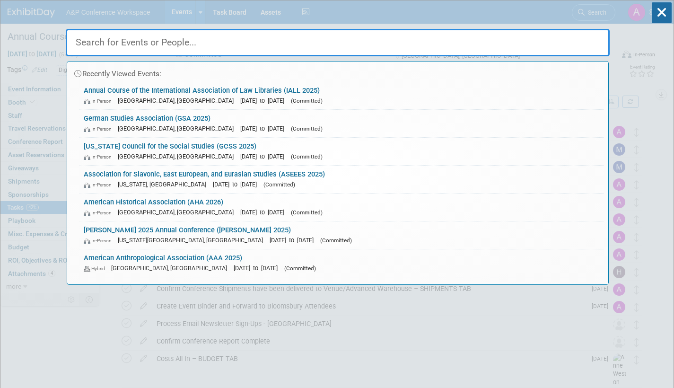
click at [240, 154] on span "[DATE] to [DATE]" at bounding box center [264, 156] width 49 height 7
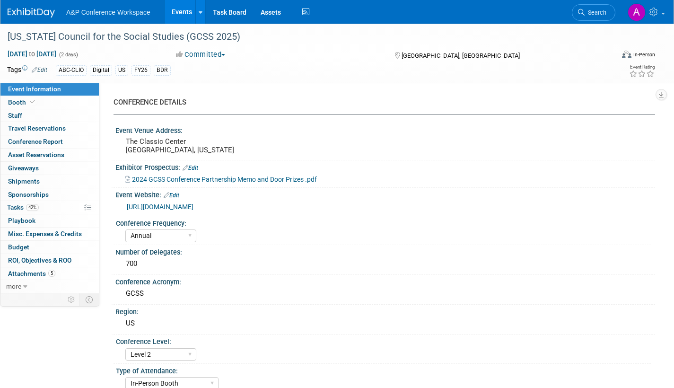
select select "Annual"
select select "Level 2"
select select "In-Person Booth"
select select "Schools"
select select "Bloomsbury Digital Resources"
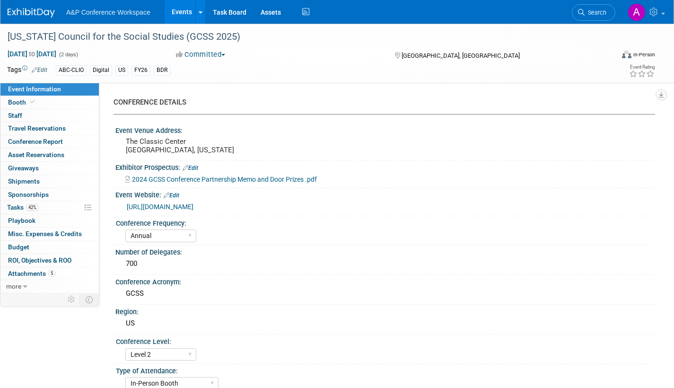
select select "[PERSON_NAME]"
select select "BDR Product Awareness and Trial Generation​"
click at [19, 206] on span "Tasks 42%" at bounding box center [23, 207] width 32 height 8
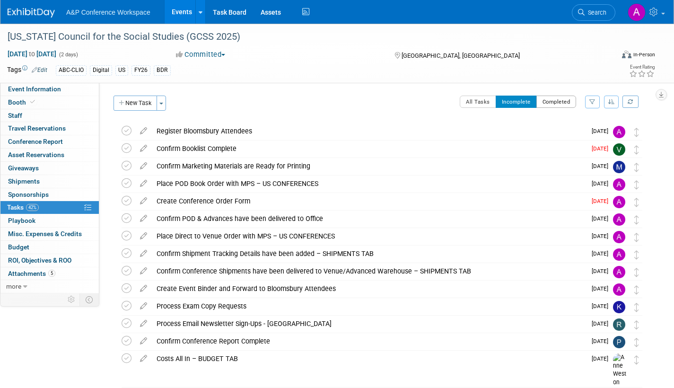
click at [557, 103] on button "Completed" at bounding box center [557, 102] width 40 height 12
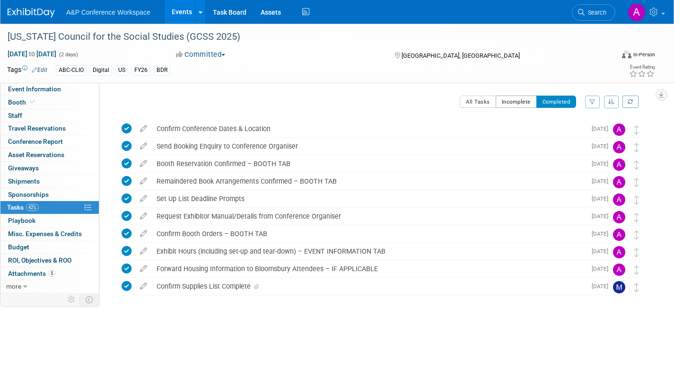
click at [512, 101] on button "Incomplete" at bounding box center [516, 102] width 41 height 12
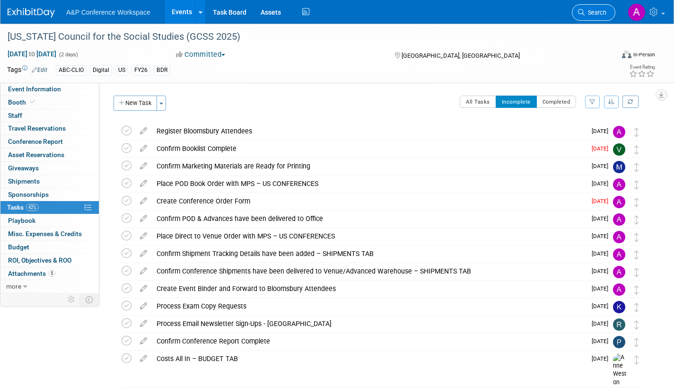
click at [598, 8] on link "Search" at bounding box center [594, 12] width 44 height 17
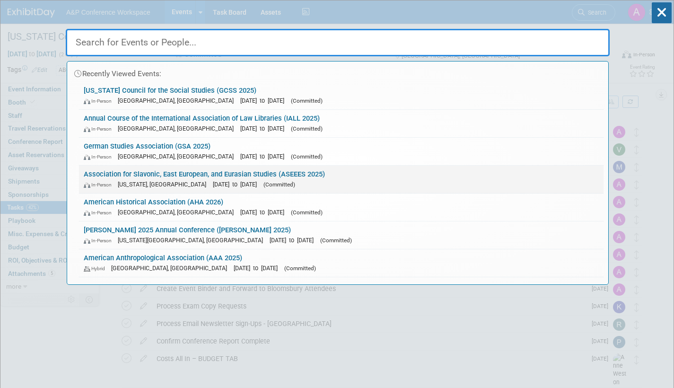
click at [321, 175] on link "Association for Slavonic, East European, and Eurasian Studies (ASEEES 2025) In-…" at bounding box center [341, 179] width 525 height 27
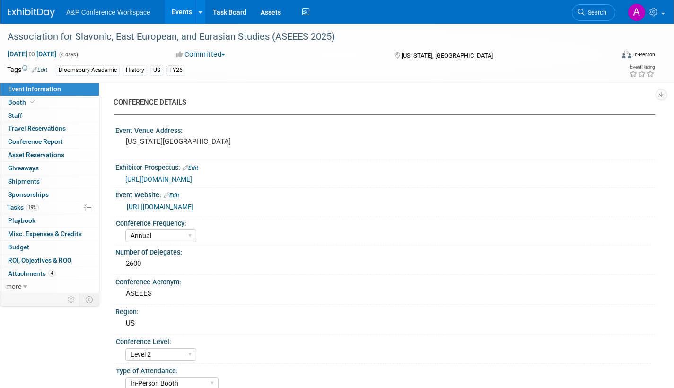
select select "Annual"
select select "Level 2"
select select "In-Person Booth"
select select "History"
select select "Bloomsbury Academic"
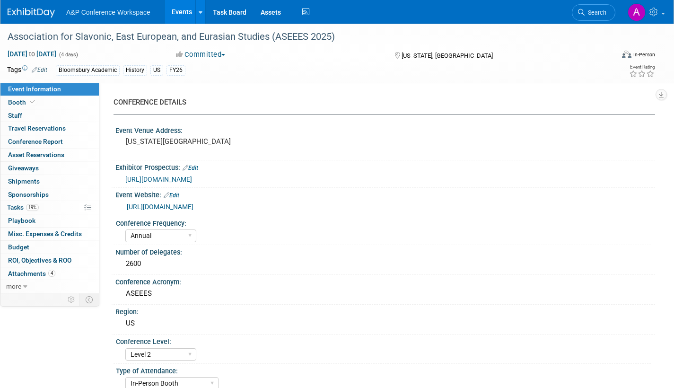
select select "[PERSON_NAME]"
select select "Networking/Commissioning"
click at [14, 206] on span "Tasks 19%" at bounding box center [23, 207] width 32 height 8
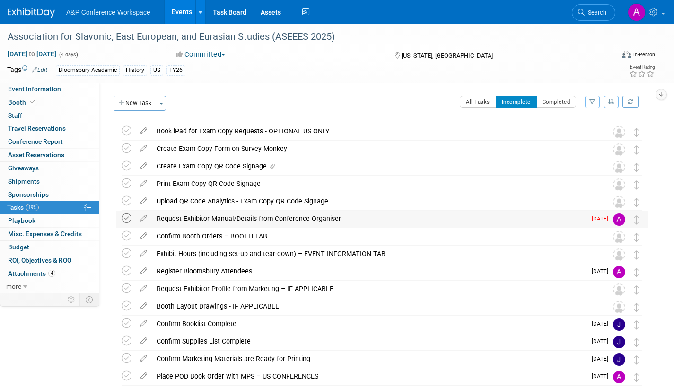
click at [124, 220] on icon at bounding box center [127, 218] width 10 height 10
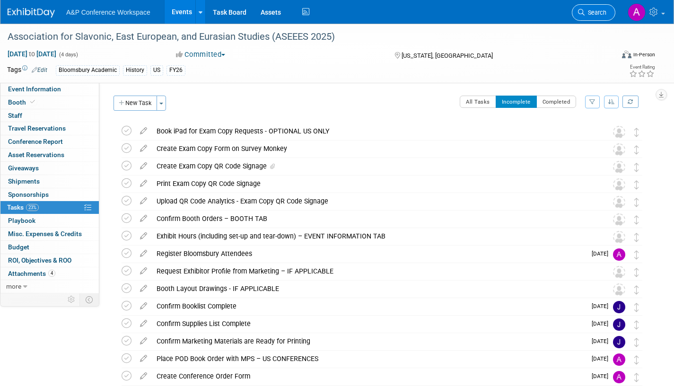
click at [590, 18] on link "Search" at bounding box center [594, 12] width 44 height 17
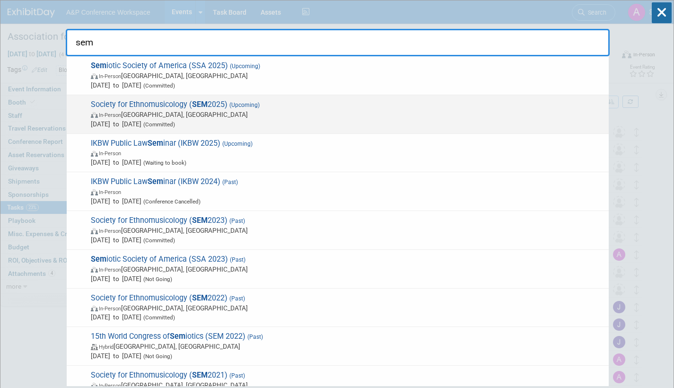
type input "sem"
click at [229, 114] on span "In-Person [GEOGRAPHIC_DATA], [GEOGRAPHIC_DATA]" at bounding box center [347, 114] width 513 height 9
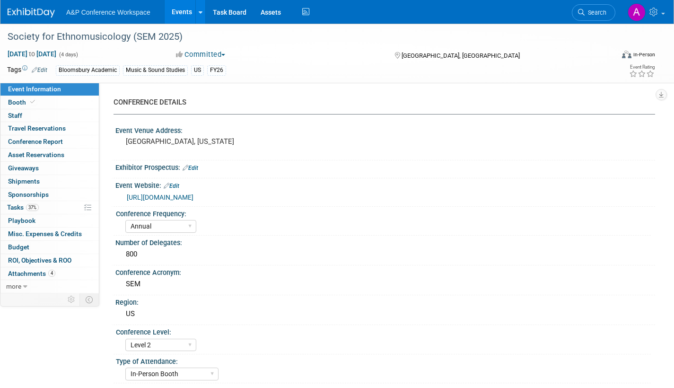
select select "Annual"
select select "Level 2"
select select "In-Person Booth"
select select "Music & Sound Studies"
select select "Bloomsbury Academic"
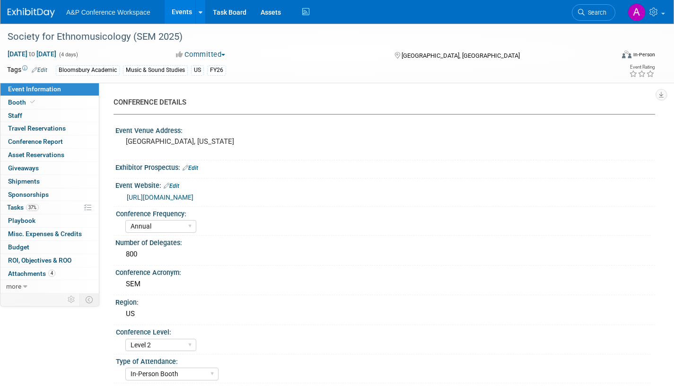
select select "[PERSON_NAME]"
select select "Brand/Subject Presence​"
click at [18, 205] on span "Tasks 37%" at bounding box center [23, 207] width 32 height 8
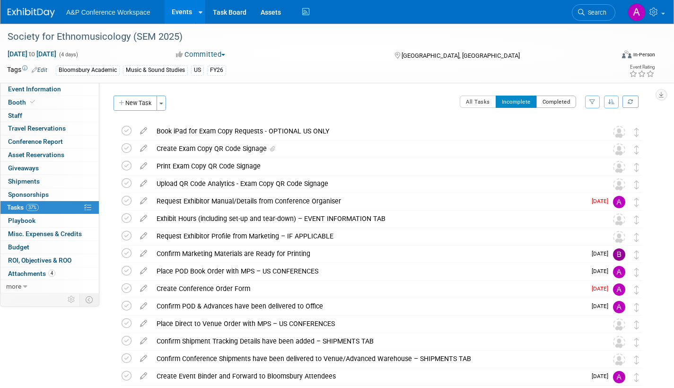
click at [555, 101] on button "Completed" at bounding box center [557, 102] width 40 height 12
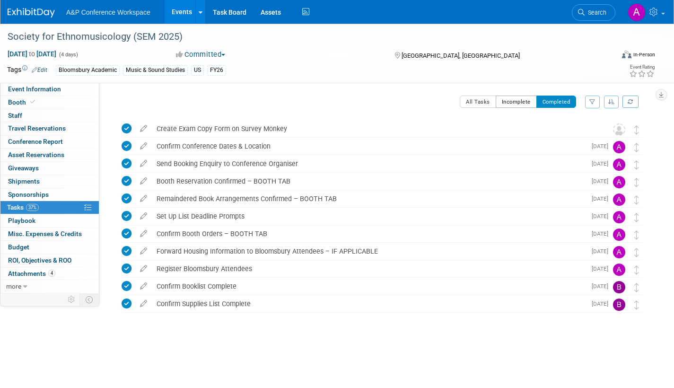
click at [512, 102] on button "Incomplete" at bounding box center [516, 102] width 41 height 12
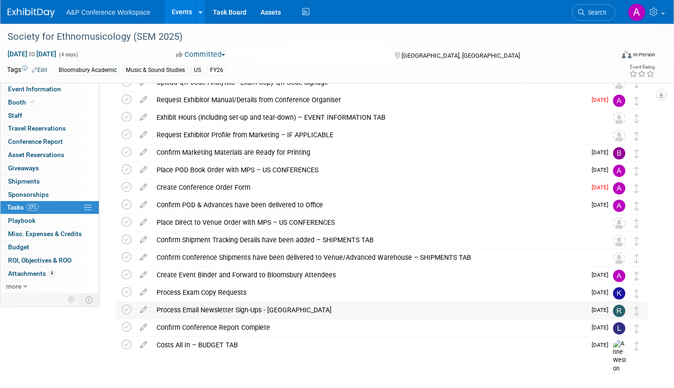
scroll to position [78, 0]
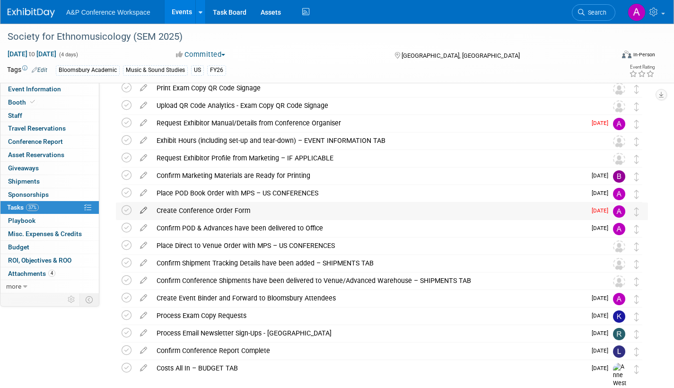
click at [141, 210] on icon at bounding box center [143, 209] width 17 height 12
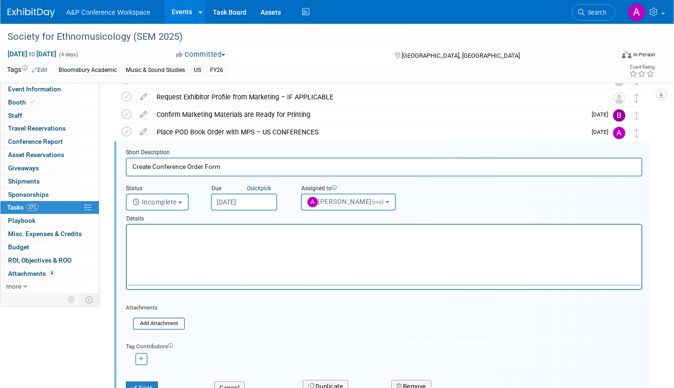
scroll to position [142, 0]
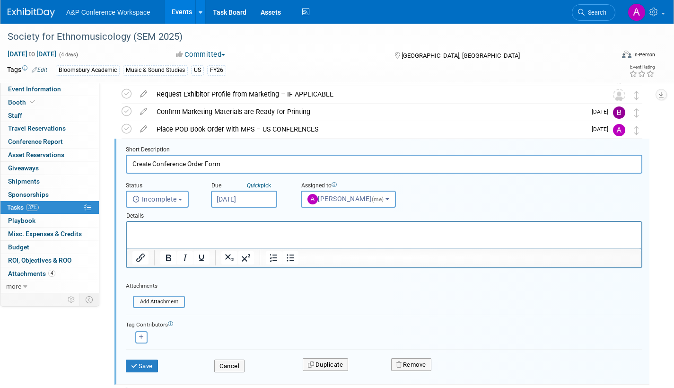
click at [264, 196] on input "Aug 28, 2025" at bounding box center [244, 199] width 66 height 17
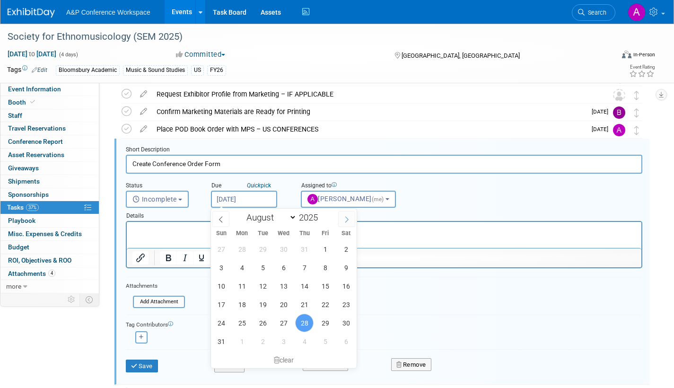
click at [344, 219] on icon at bounding box center [347, 219] width 7 height 7
select select "8"
click at [266, 247] on span "2" at bounding box center [263, 249] width 18 height 18
type input "[DATE]"
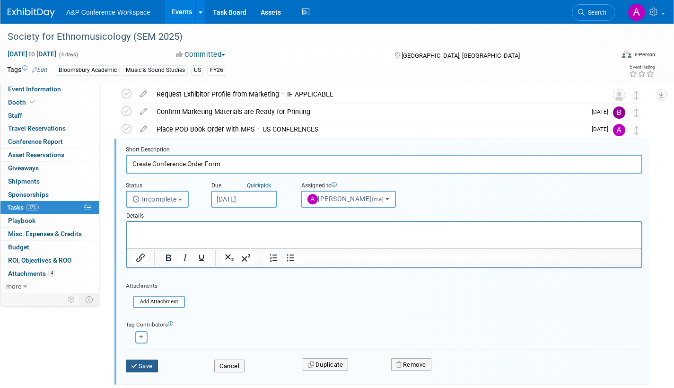
click at [138, 366] on icon "submit" at bounding box center [135, 366] width 8 height 6
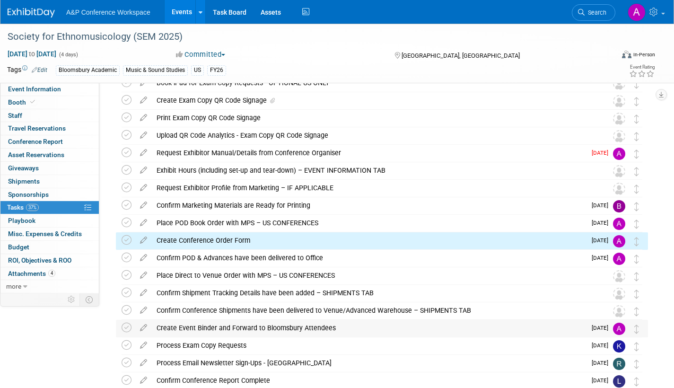
scroll to position [0, 0]
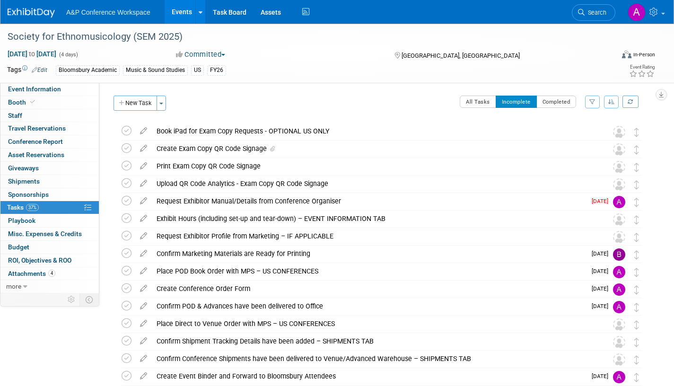
click at [141, 201] on icon at bounding box center [143, 199] width 17 height 12
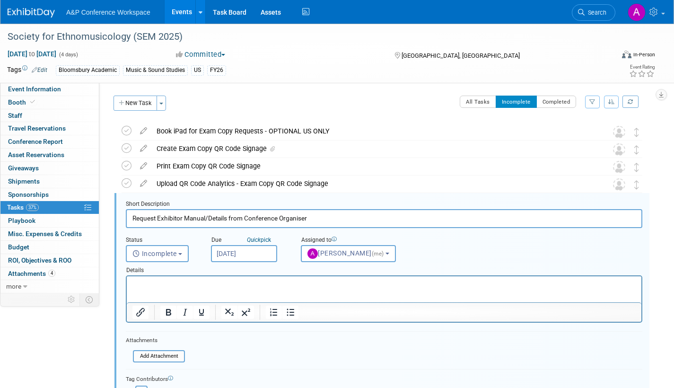
scroll to position [54, 0]
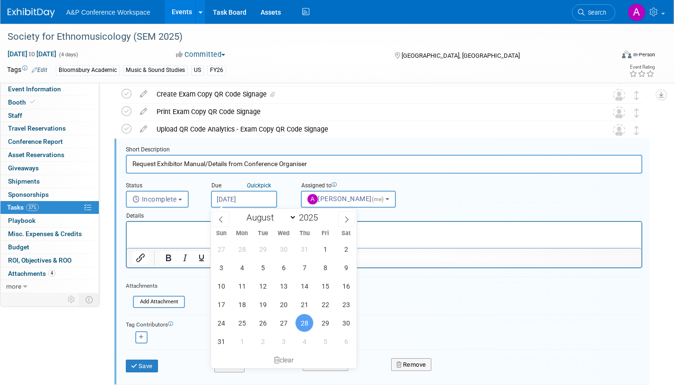
click at [267, 195] on input "Aug 28, 2025" at bounding box center [244, 199] width 66 height 17
click at [346, 219] on icon at bounding box center [347, 219] width 7 height 7
select select "8"
click at [264, 247] on span "2" at bounding box center [263, 249] width 18 height 18
type input "Sep 2, 2025"
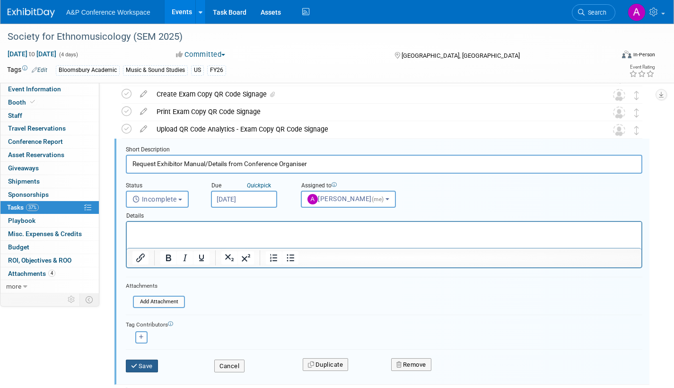
click at [145, 365] on button "Save" at bounding box center [142, 366] width 32 height 13
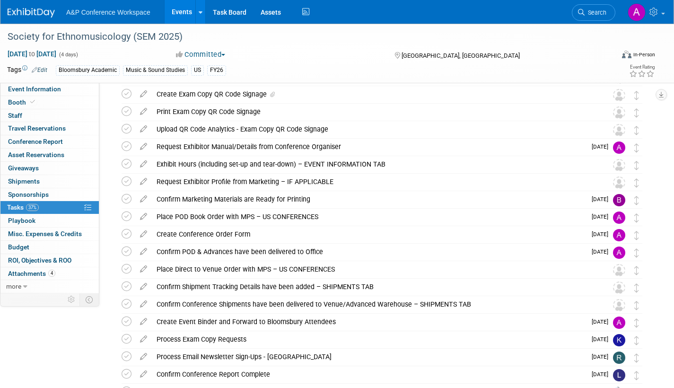
drag, startPoint x: 595, startPoint y: 17, endPoint x: 592, endPoint y: 12, distance: 4.9
click at [595, 17] on link "Search" at bounding box center [594, 12] width 44 height 17
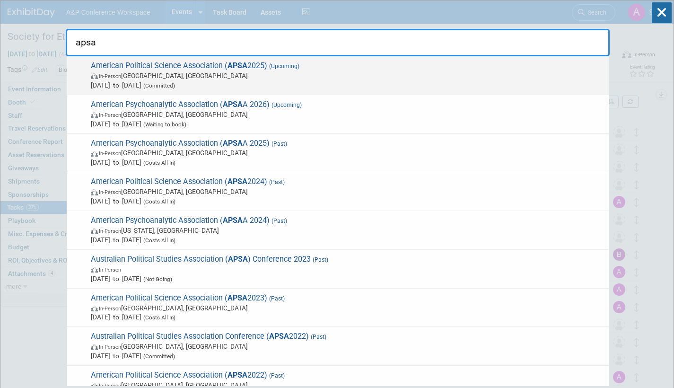
type input "apsa"
click at [208, 72] on span "In-Person Vancouver, Canada" at bounding box center [347, 75] width 513 height 9
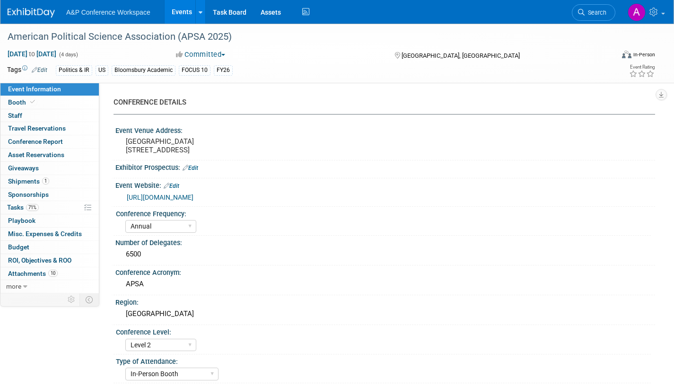
select select "Annual"
select select "Level 2"
select select "In-Person Booth"
select select "Politics & International Relations"
select select "Bloomsbury Academic"
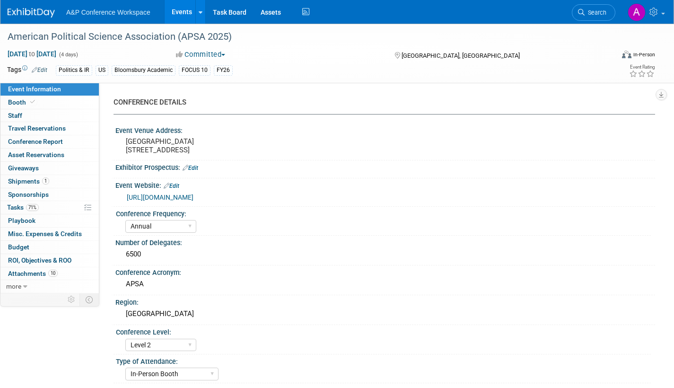
select select "[PERSON_NAME]"
select select "Networking/Commissioning"
click at [16, 180] on span "Shipments 1" at bounding box center [28, 181] width 41 height 8
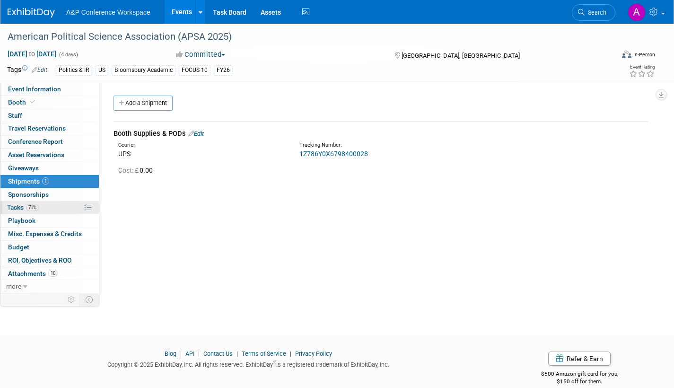
click at [14, 206] on span "Tasks 71%" at bounding box center [23, 207] width 32 height 8
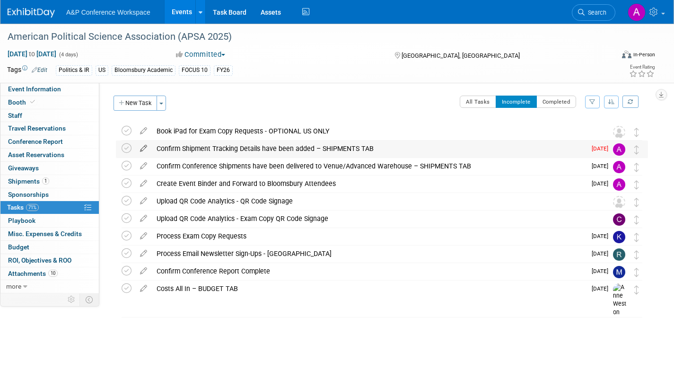
click at [143, 148] on icon at bounding box center [143, 147] width 17 height 12
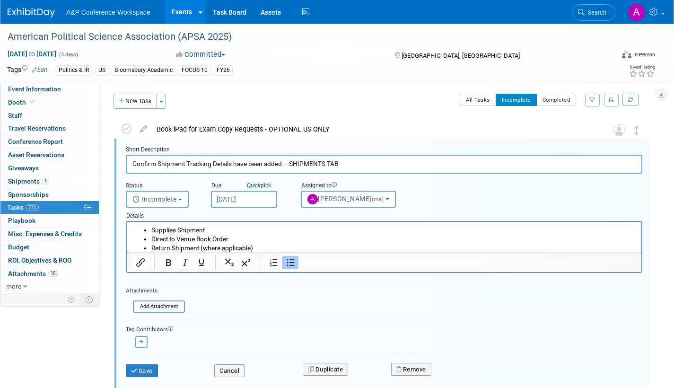
click at [268, 197] on input "[DATE]" at bounding box center [244, 199] width 66 height 17
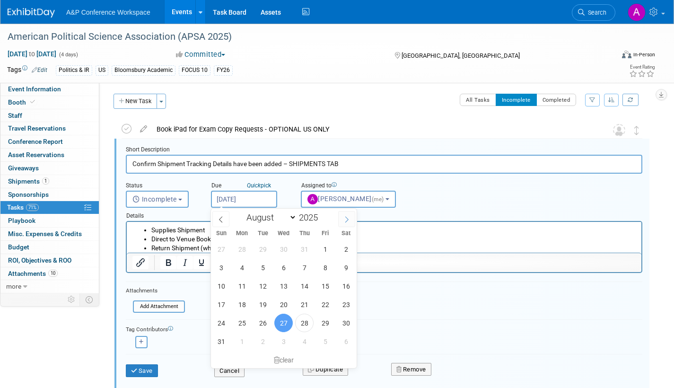
click at [346, 217] on icon at bounding box center [346, 219] width 3 height 6
select select "8"
drag, startPoint x: 259, startPoint y: 247, endPoint x: 132, endPoint y: 29, distance: 252.1
click at [259, 247] on span "2" at bounding box center [263, 249] width 18 height 18
type input "[DATE]"
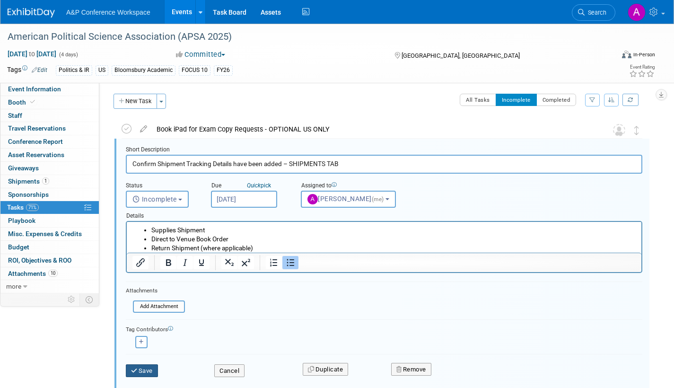
click at [150, 368] on button "Save" at bounding box center [142, 370] width 32 height 13
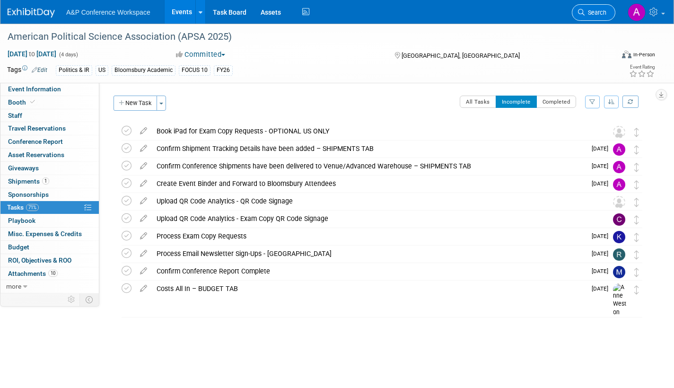
click at [595, 14] on span "Search" at bounding box center [596, 12] width 22 height 7
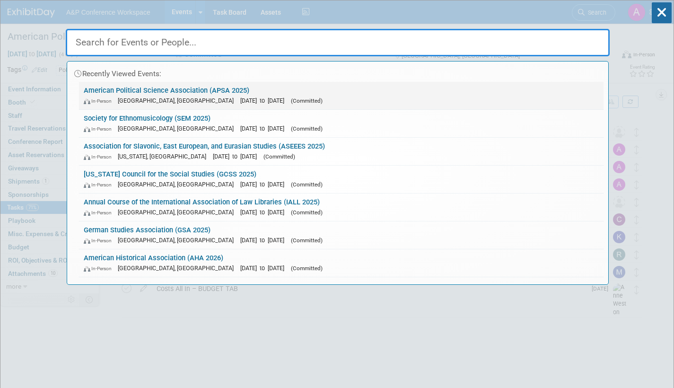
click at [321, 93] on link "American Political Science Association (APSA 2025) In-Person Vancouver, Canada …" at bounding box center [341, 95] width 525 height 27
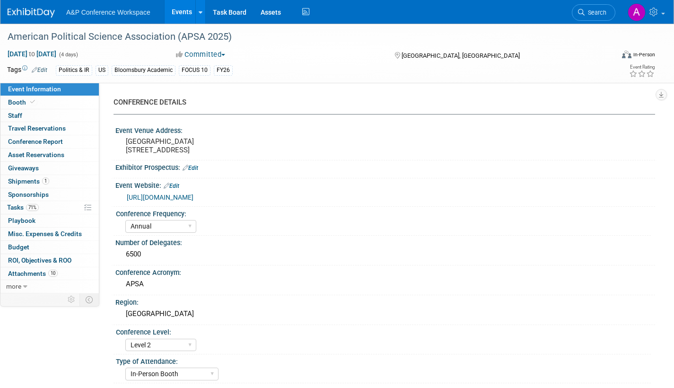
select select "Annual"
select select "Level 2"
select select "In-Person Booth"
select select "Politics & International Relations"
select select "Bloomsbury Academic"
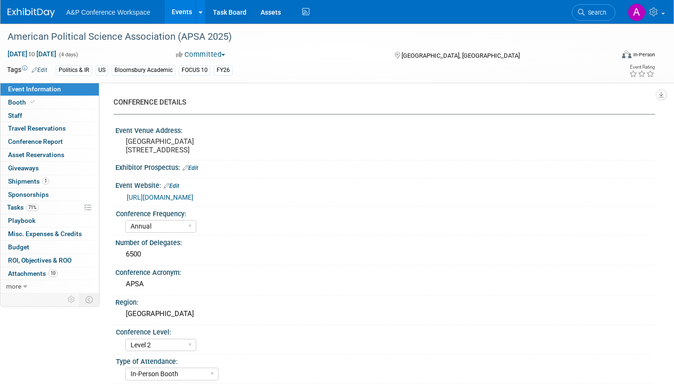
select select "[PERSON_NAME]"
select select "Networking/Commissioning"
click at [15, 207] on span "Tasks 71%" at bounding box center [23, 207] width 32 height 8
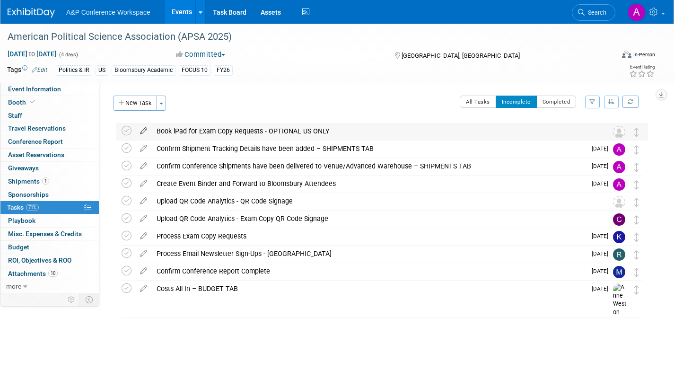
click at [145, 127] on icon at bounding box center [143, 129] width 17 height 12
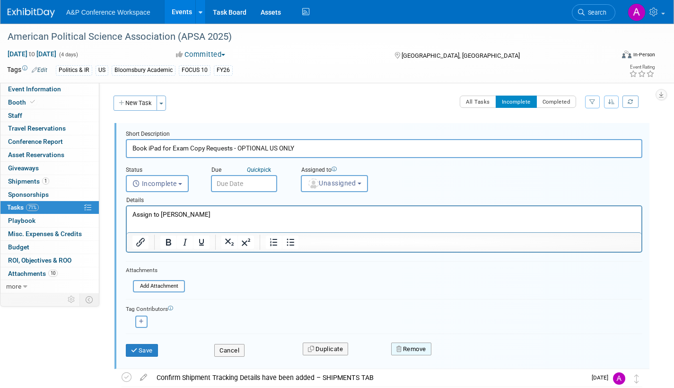
click at [422, 348] on button "Remove" at bounding box center [411, 349] width 40 height 13
click at [467, 357] on link "Yes" at bounding box center [464, 356] width 27 height 15
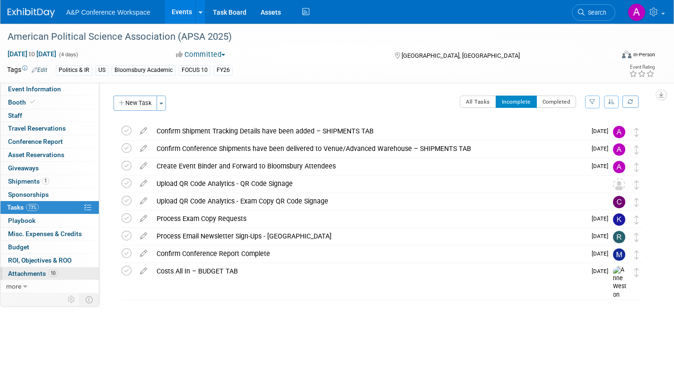
click at [14, 276] on span "Attachments 10" at bounding box center [33, 274] width 50 height 8
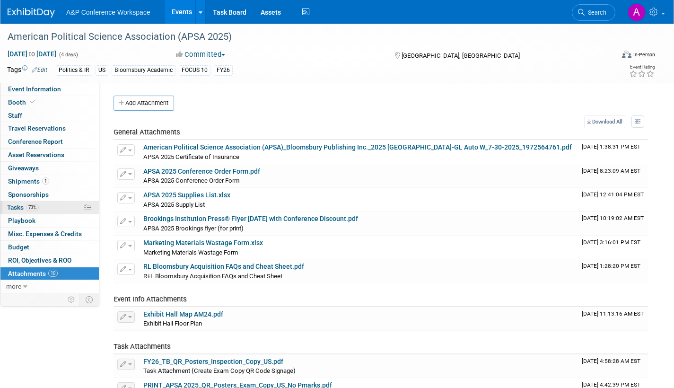
click at [17, 207] on span "Tasks 73%" at bounding box center [23, 207] width 32 height 8
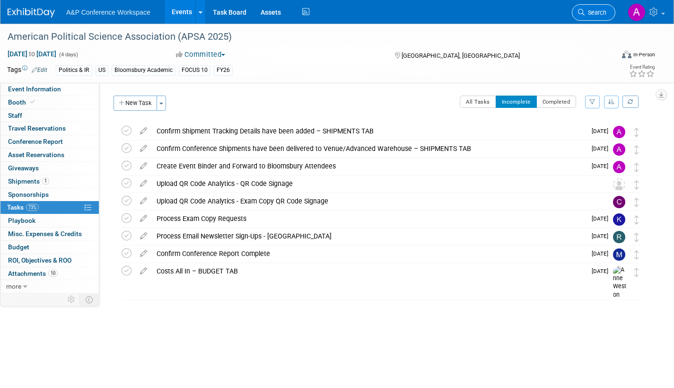
click at [600, 10] on span "Search" at bounding box center [596, 12] width 22 height 7
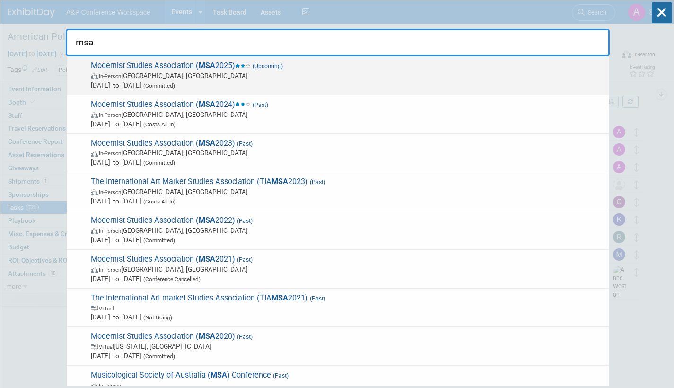
type input "msa"
click at [159, 83] on span "Oct 9, 2025 to Oct 12, 2025 (Committed)" at bounding box center [347, 84] width 513 height 9
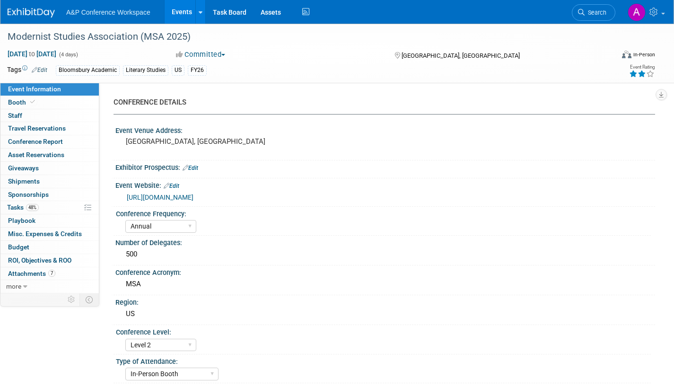
select select "Annual"
select select "Level 2"
select select "In-Person Booth"
select select "Literary Studies"
select select "Bloomsbury Academic"
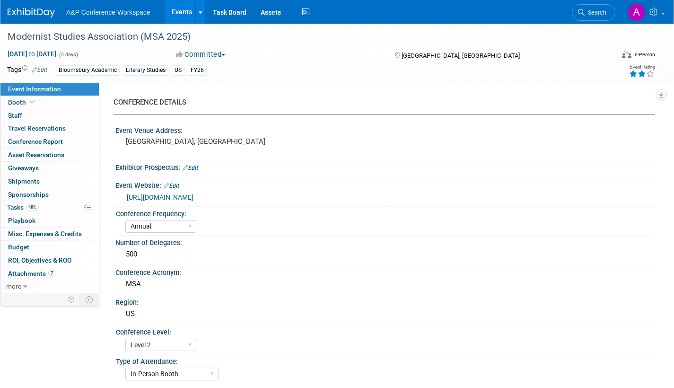
select select "[PERSON_NAME]"
select select "Brand/Subject Presence​"
click at [10, 206] on span "Tasks 48%" at bounding box center [23, 207] width 32 height 8
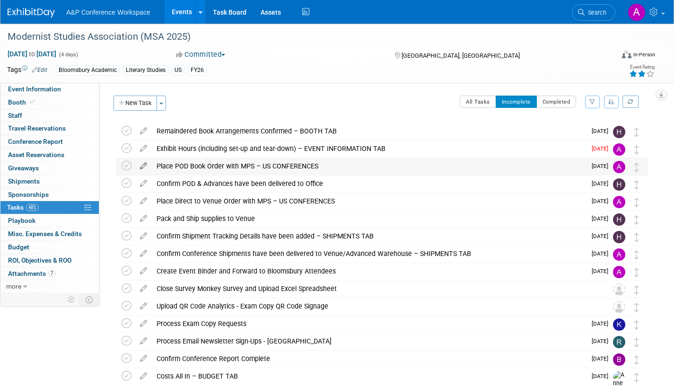
click at [141, 165] on icon at bounding box center [143, 164] width 17 height 12
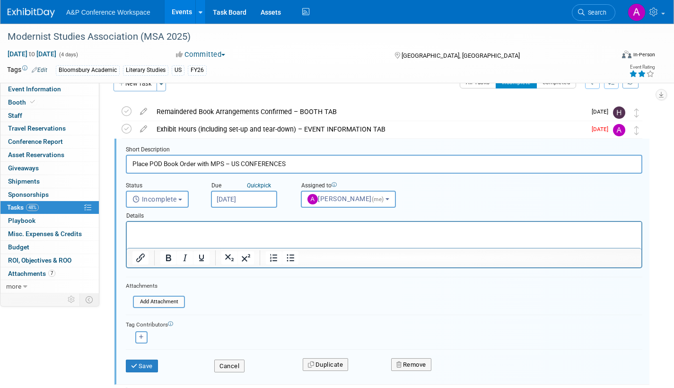
click at [268, 200] on input "Sep 1, 2025" at bounding box center [244, 199] width 66 height 17
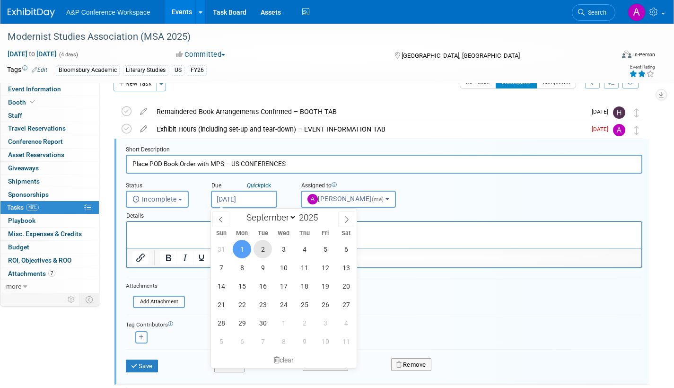
click at [264, 249] on span "2" at bounding box center [263, 249] width 18 height 18
type input "Sep 2, 2025"
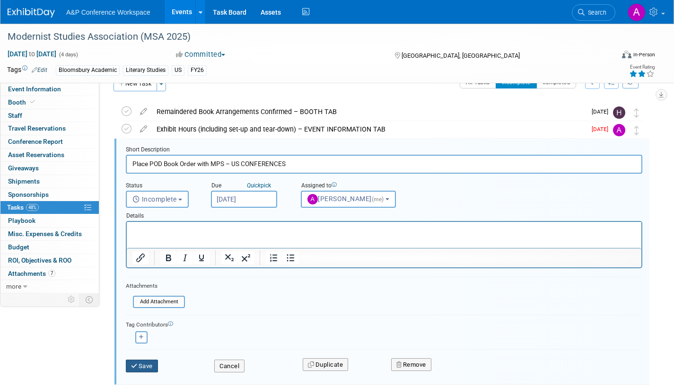
drag, startPoint x: 147, startPoint y: 369, endPoint x: 157, endPoint y: 365, distance: 10.0
click at [148, 369] on button "Save" at bounding box center [142, 366] width 32 height 13
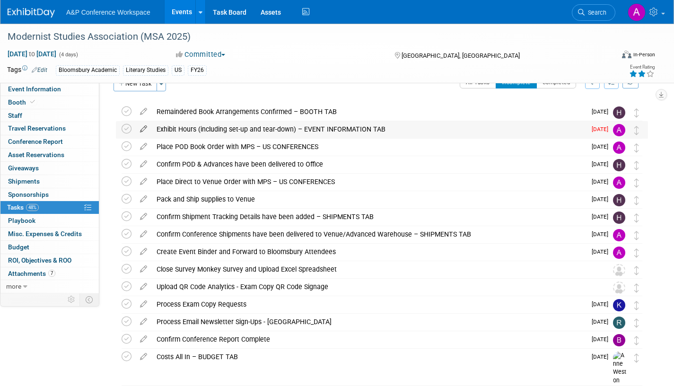
click at [145, 128] on icon at bounding box center [143, 127] width 17 height 12
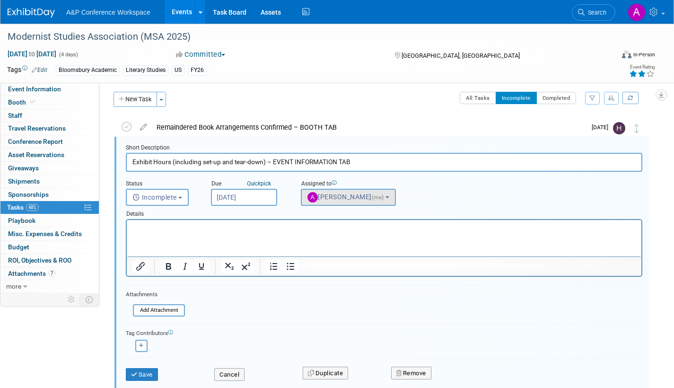
scroll to position [2, 0]
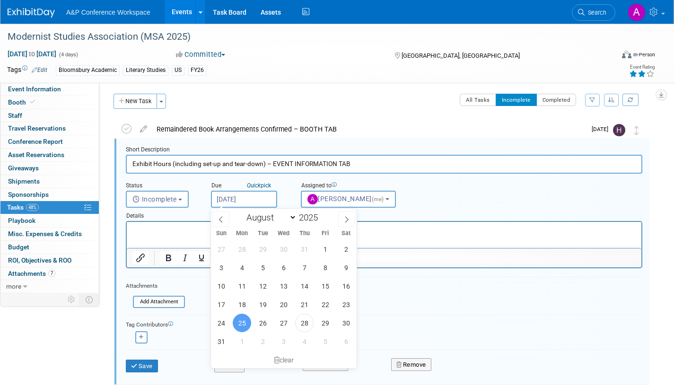
click at [265, 195] on input "Aug 25, 2025" at bounding box center [244, 199] width 66 height 17
click at [347, 220] on icon at bounding box center [346, 219] width 3 height 6
select select "8"
click at [282, 248] on span "3" at bounding box center [283, 249] width 18 height 18
type input "Sep 3, 2025"
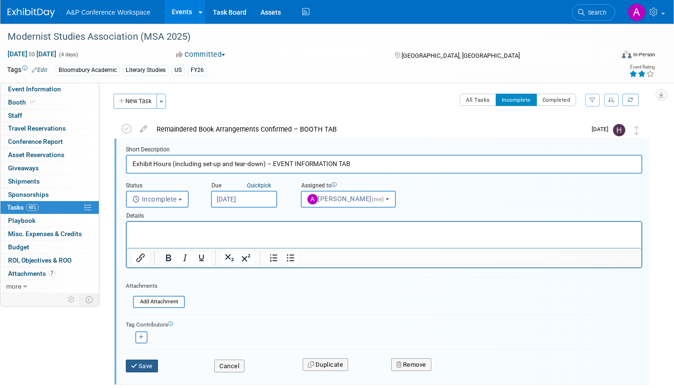
click at [142, 366] on button "Save" at bounding box center [142, 366] width 32 height 13
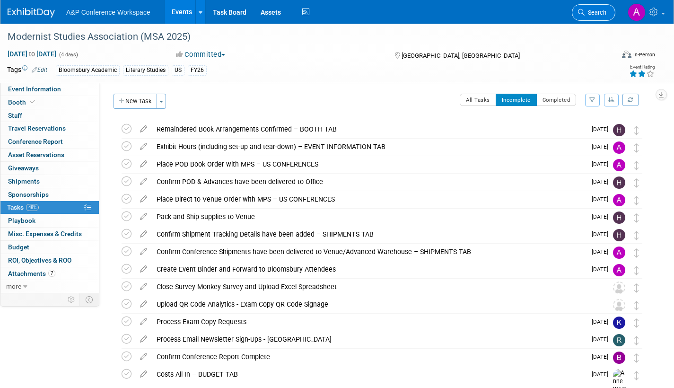
click at [595, 17] on link "Search" at bounding box center [594, 12] width 44 height 17
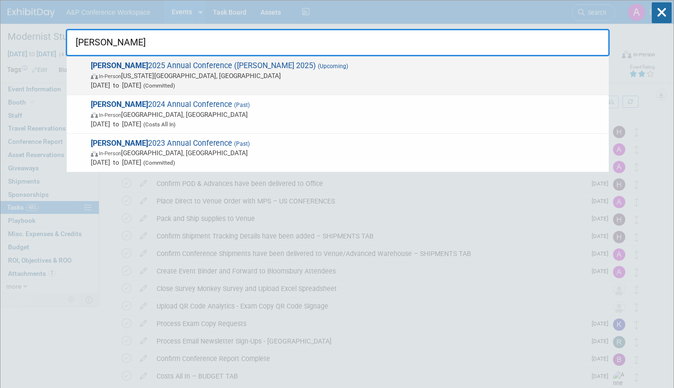
type input "alise"
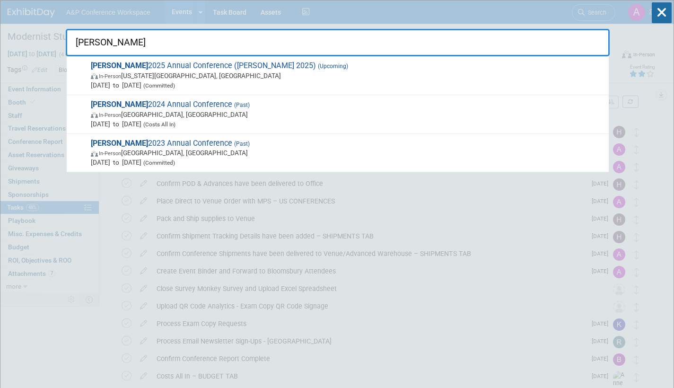
click at [238, 80] on span "Oct 6, 2025 to Oct 8, 2025 (Committed)" at bounding box center [347, 84] width 513 height 9
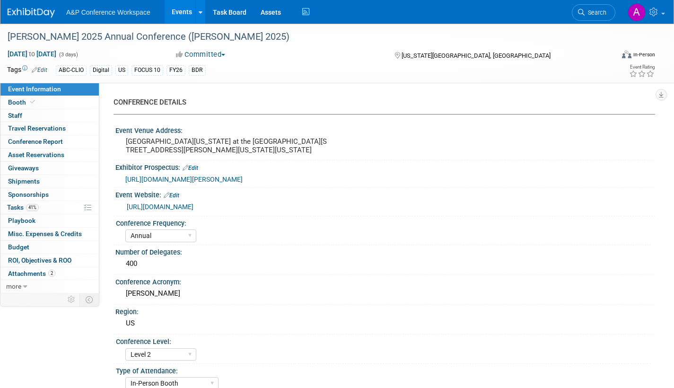
select select "Annual"
select select "Level 2"
select select "In-Person Booth"
select select "Library & Information Science"
select select "Bloomsbury Libraries Unlimited"
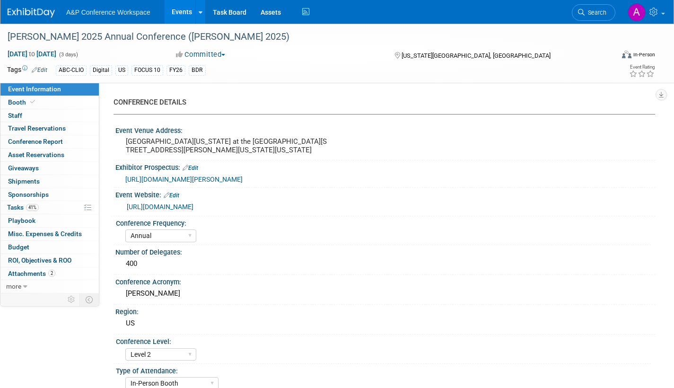
select select "[PERSON_NAME]"
select select "Brand/Subject Presence​"
click at [15, 205] on span "Tasks 41%" at bounding box center [23, 207] width 32 height 8
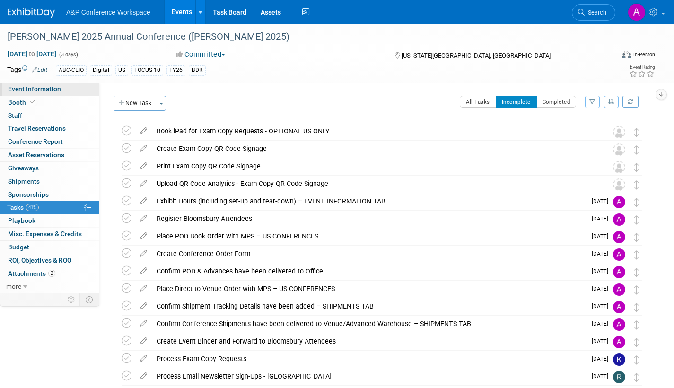
click at [58, 90] on span "Event Information" at bounding box center [34, 89] width 53 height 8
select select "Annual"
select select "Level 2"
select select "In-Person Booth"
select select "Library & Information Science"
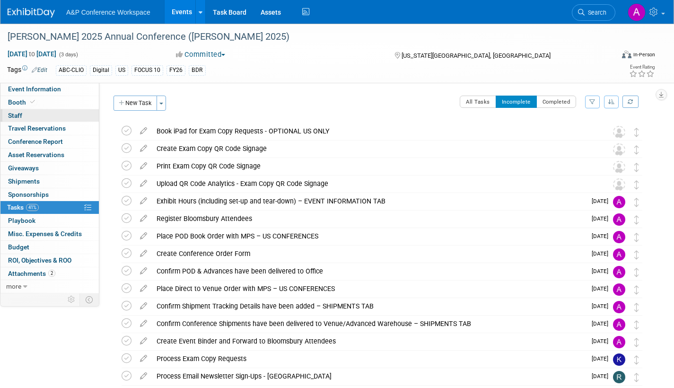
select select "Bloomsbury Libraries Unlimited"
select select "[PERSON_NAME]"
select select "Brand/Subject Presence​"
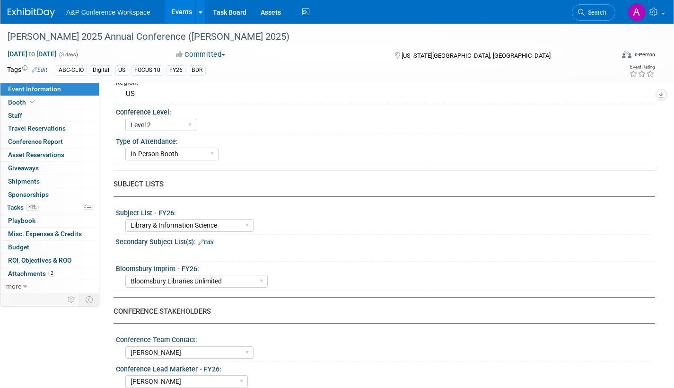
scroll to position [237, 0]
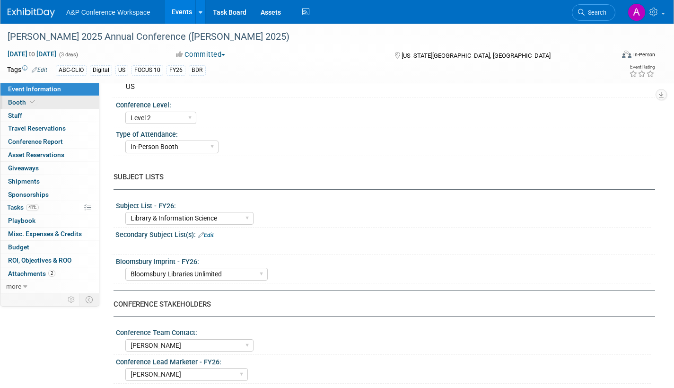
click at [8, 101] on span "Booth" at bounding box center [22, 102] width 29 height 8
select select "CLLU - Libraries Unlimited"
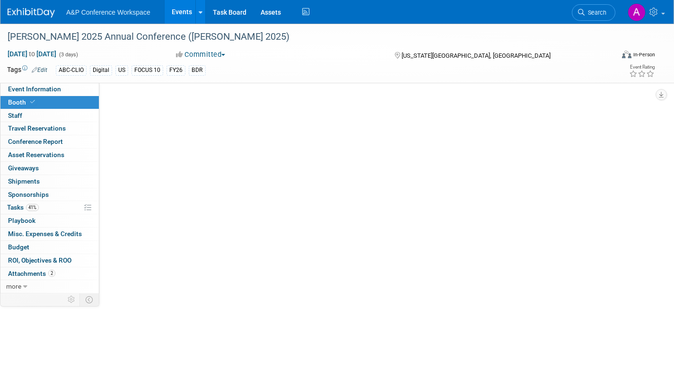
scroll to position [0, 0]
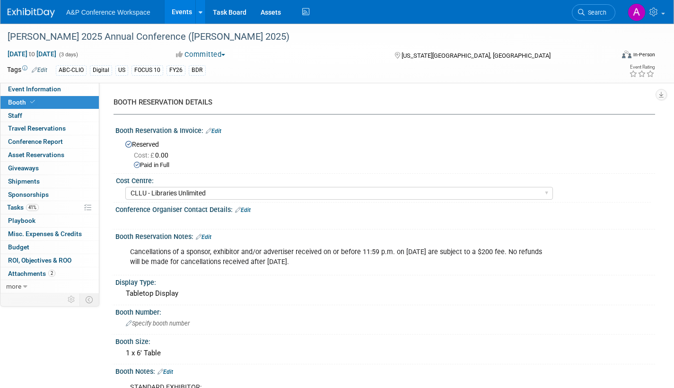
drag, startPoint x: 66, startPoint y: 87, endPoint x: 69, endPoint y: 100, distance: 13.1
click at [66, 87] on link "Event Information" at bounding box center [49, 89] width 98 height 13
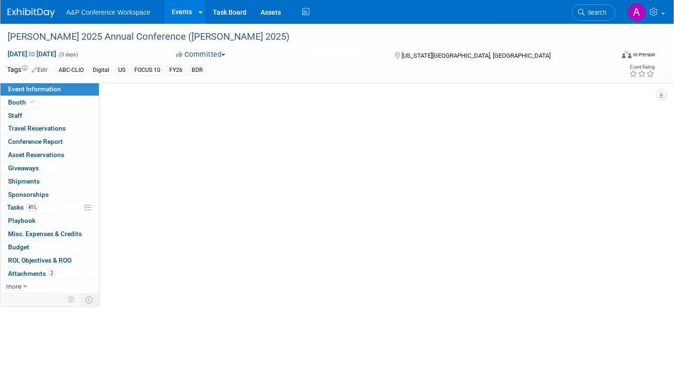
select select "Annual"
select select "Level 2"
select select "In-Person Booth"
select select "Library & Information Science"
select select "Bloomsbury Libraries Unlimited"
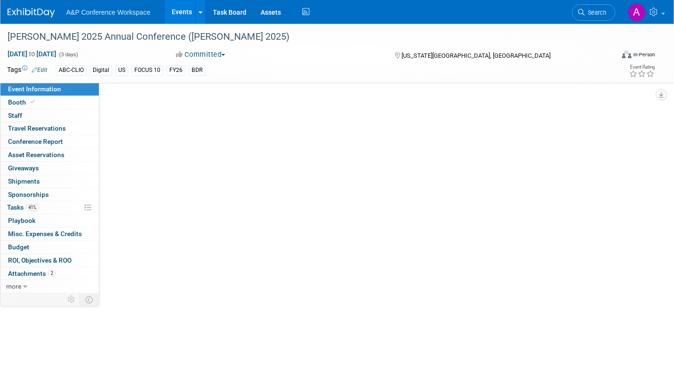
select select "[PERSON_NAME]"
select select "Brand/Subject Presence​"
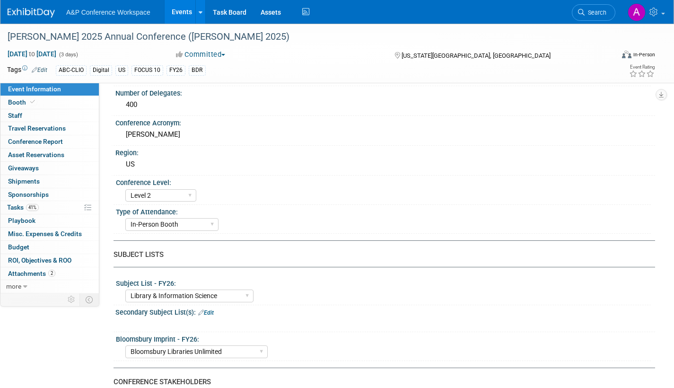
scroll to position [189, 0]
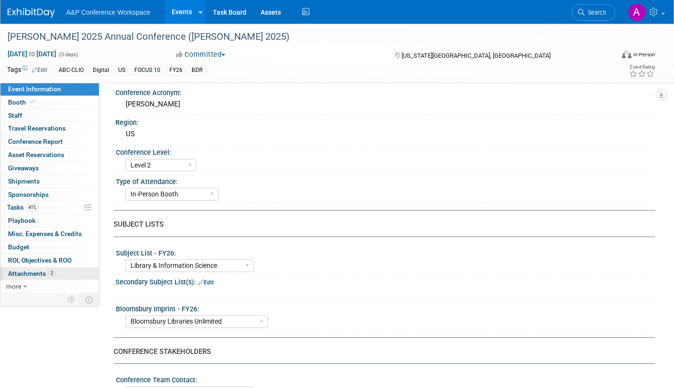
drag, startPoint x: 27, startPoint y: 271, endPoint x: 40, endPoint y: 277, distance: 14.0
click at [27, 271] on span "Attachments 2" at bounding box center [31, 274] width 47 height 8
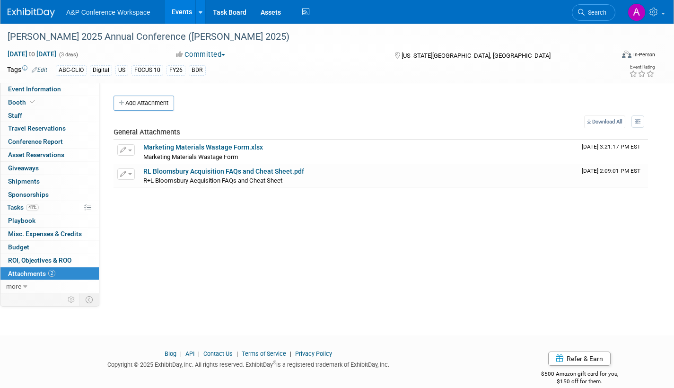
click at [157, 99] on button "Add Attachment" at bounding box center [144, 103] width 61 height 15
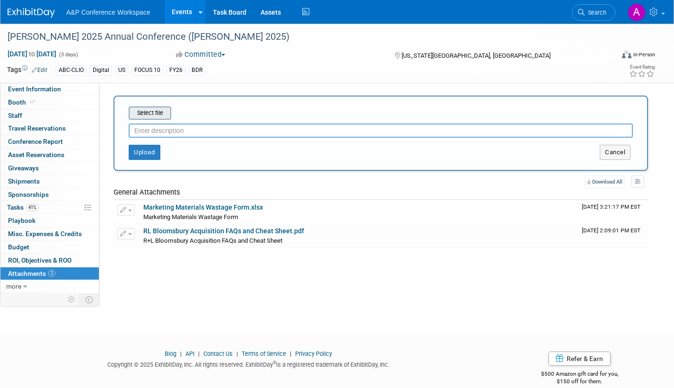
click at [158, 113] on input "file" at bounding box center [114, 112] width 113 height 11
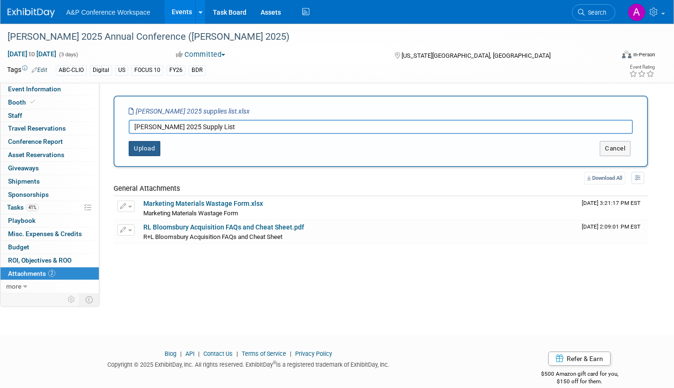
type input "ALISE 2025 Supply List"
click at [139, 150] on button "Upload" at bounding box center [145, 148] width 32 height 15
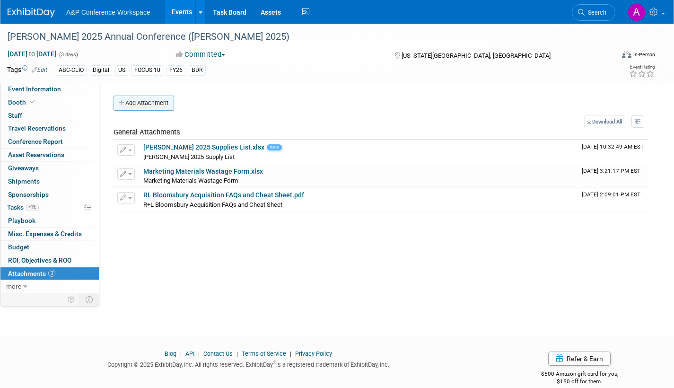
click at [149, 103] on button "Add Attachment" at bounding box center [144, 103] width 61 height 15
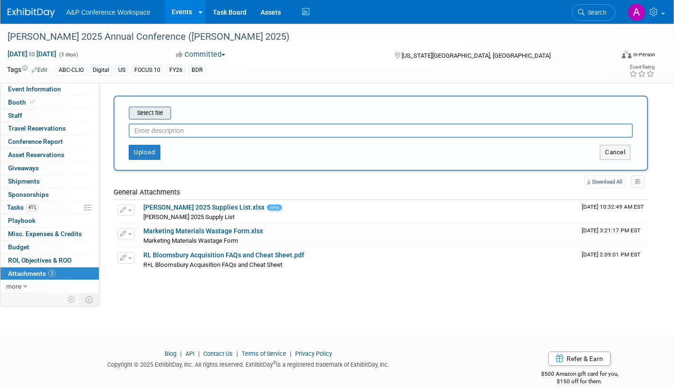
click at [147, 113] on input "file" at bounding box center [114, 112] width 113 height 11
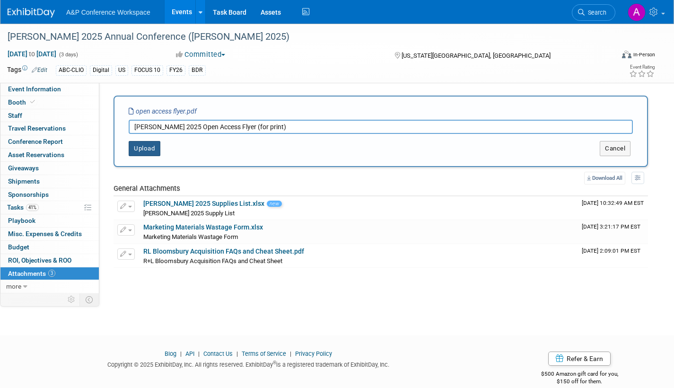
type input "ALISE 2025 Open Access Flyer (for print)"
click at [145, 149] on button "Upload" at bounding box center [145, 148] width 32 height 15
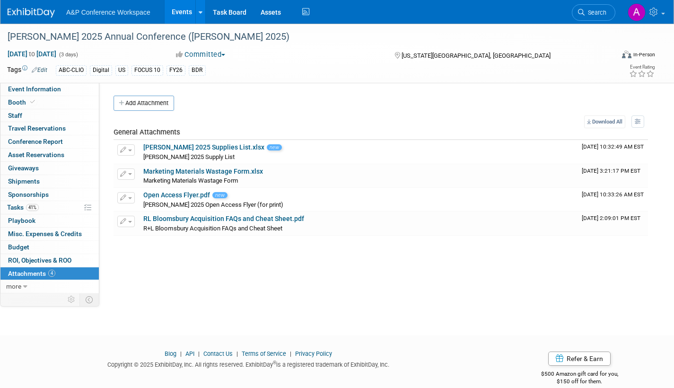
click at [594, 13] on span "Search" at bounding box center [596, 12] width 22 height 7
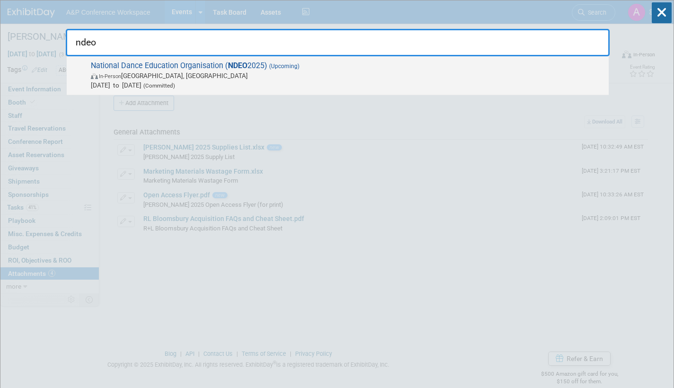
type input "ndeo"
click at [211, 75] on span "In-Person Detroit, MI" at bounding box center [347, 75] width 513 height 9
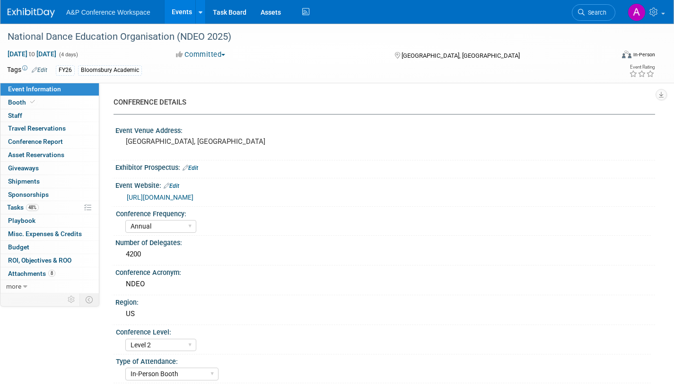
select select "Annual"
select select "Level 2"
select select "In-Person Booth"
select select "Drama & Performance Studies"
select select "Methuen Drama"
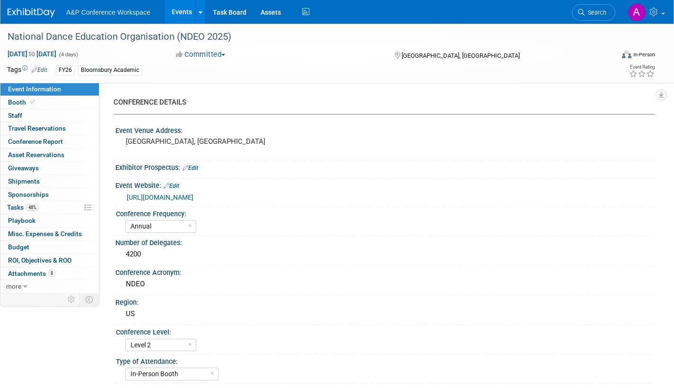
select select "[PERSON_NAME]"
select select "Networking/Commissioning"
click at [13, 205] on span "Tasks 48%" at bounding box center [23, 207] width 32 height 8
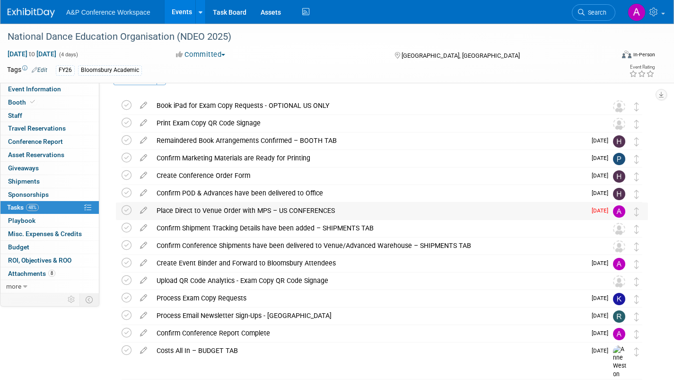
scroll to position [47, 0]
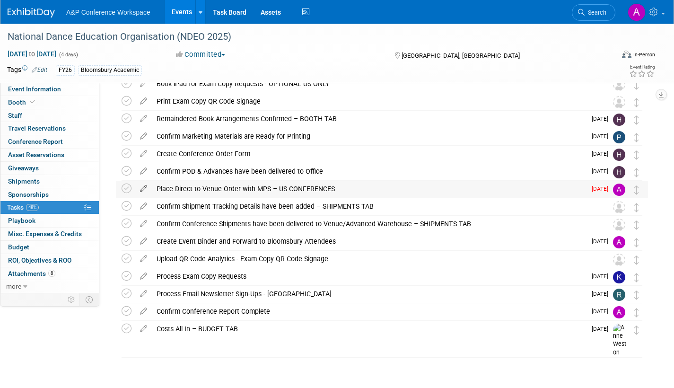
click at [143, 186] on icon at bounding box center [143, 187] width 17 height 12
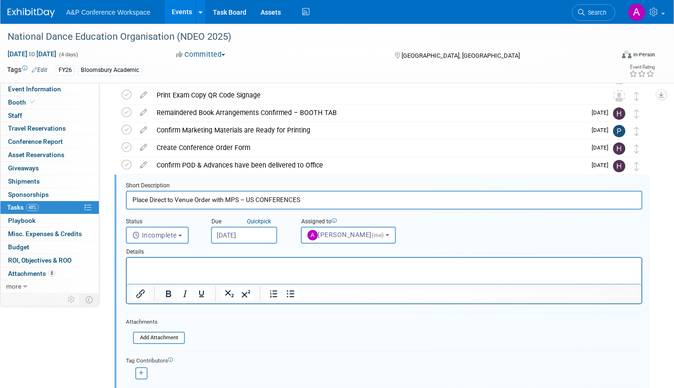
scroll to position [89, 0]
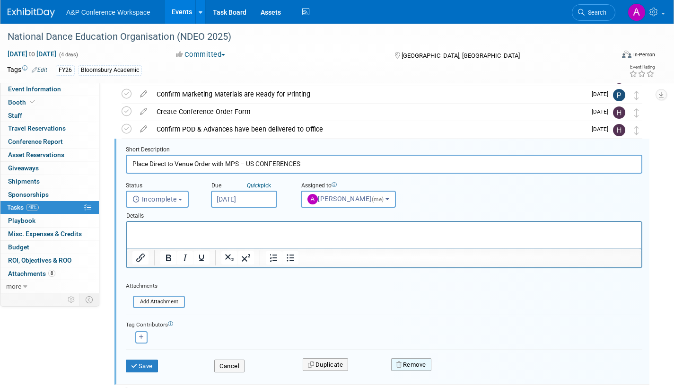
click at [427, 365] on button "Remove" at bounding box center [411, 364] width 40 height 13
click at [468, 371] on link "Yes" at bounding box center [464, 372] width 27 height 15
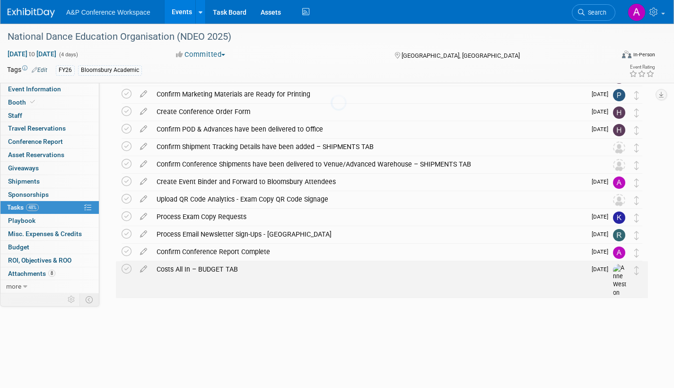
scroll to position [38, 0]
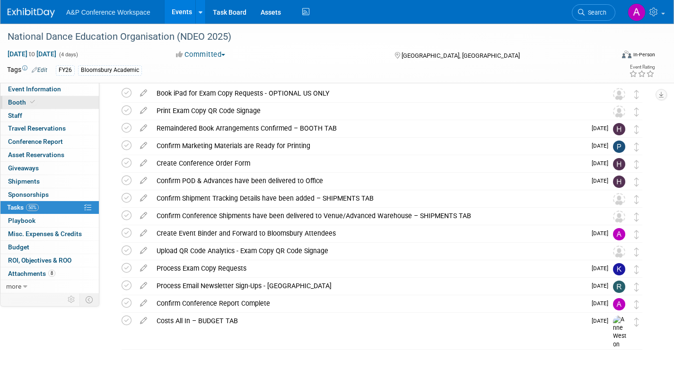
drag, startPoint x: 18, startPoint y: 101, endPoint x: 42, endPoint y: 114, distance: 27.1
click at [18, 102] on span "Booth" at bounding box center [22, 102] width 29 height 8
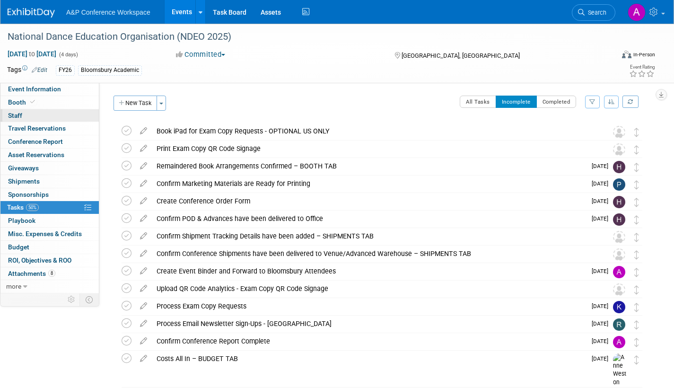
select select "BUMD"
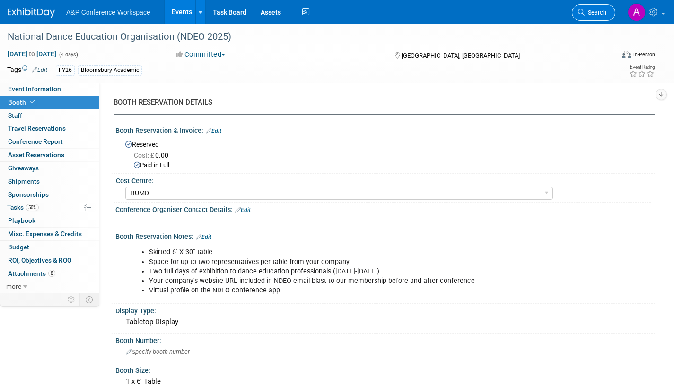
click at [601, 9] on span "Search" at bounding box center [596, 12] width 22 height 7
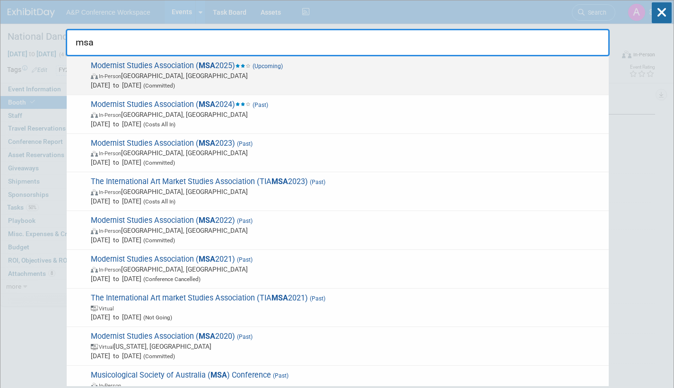
type input "msa"
click at [256, 82] on span "Oct 9, 2025 to Oct 12, 2025 (Committed)" at bounding box center [347, 84] width 513 height 9
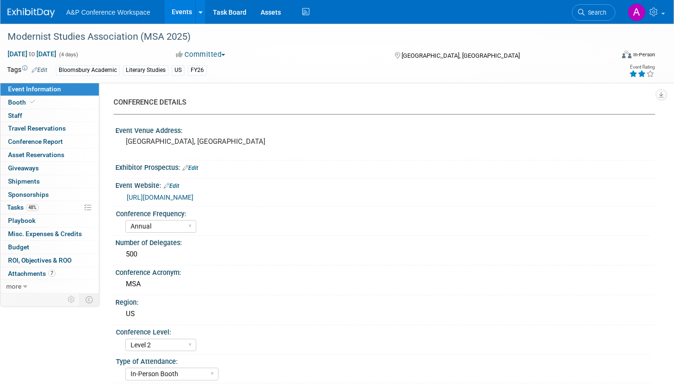
select select "Annual"
select select "Level 2"
select select "In-Person Booth"
select select "Literary Studies"
select select "Bloomsbury Academic"
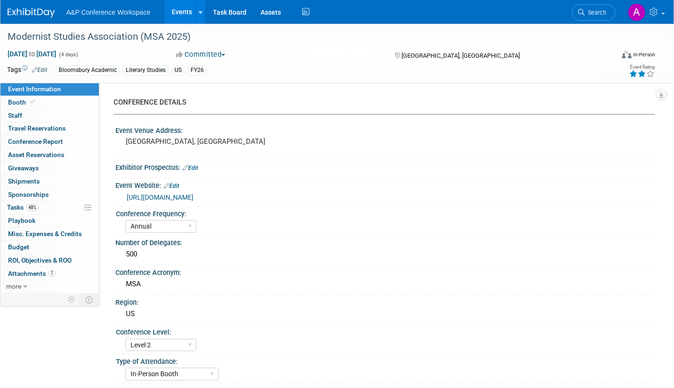
select select "[PERSON_NAME]"
select select "Brand/Subject Presence​"
click at [13, 205] on span "Tasks 48%" at bounding box center [23, 207] width 32 height 8
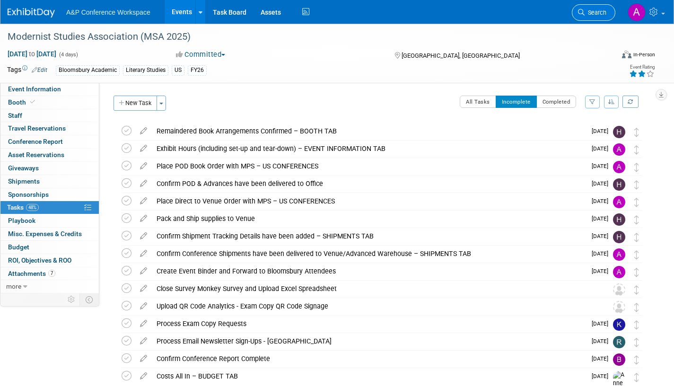
click at [600, 10] on span "Search" at bounding box center [596, 12] width 22 height 7
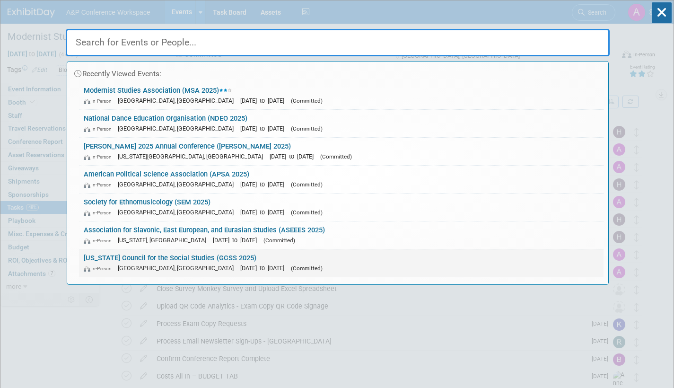
click at [246, 264] on div "In-Person Athens, GA Oct 23, 2025 to Oct 24, 2025 (Committed)" at bounding box center [341, 268] width 515 height 10
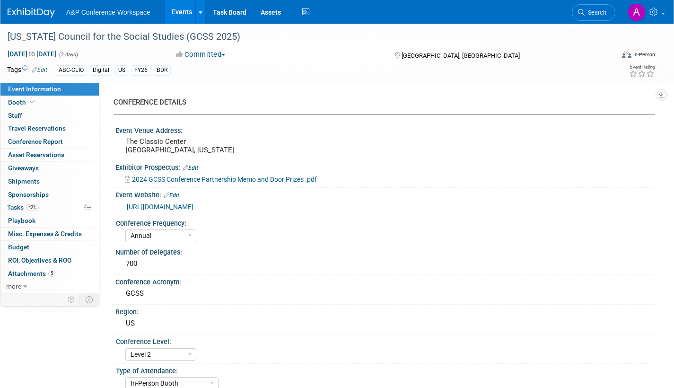
select select "Annual"
select select "Level 2"
select select "In-Person Booth"
select select "Schools"
select select "Bloomsbury Digital Resources"
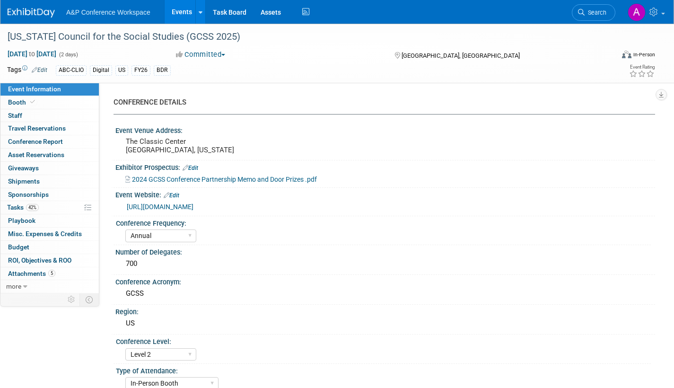
select select "[PERSON_NAME]"
select select "BDR Product Awareness and Trial Generation​"
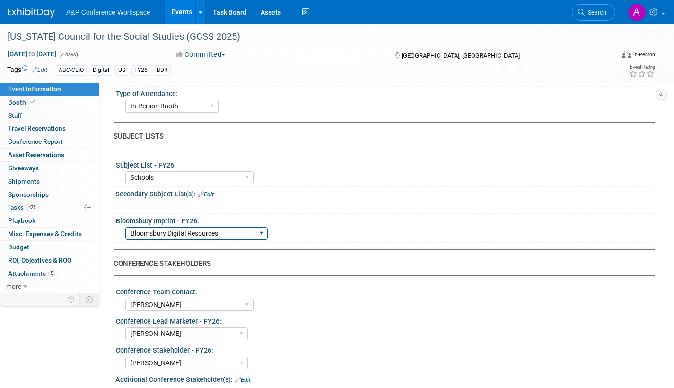
scroll to position [426, 0]
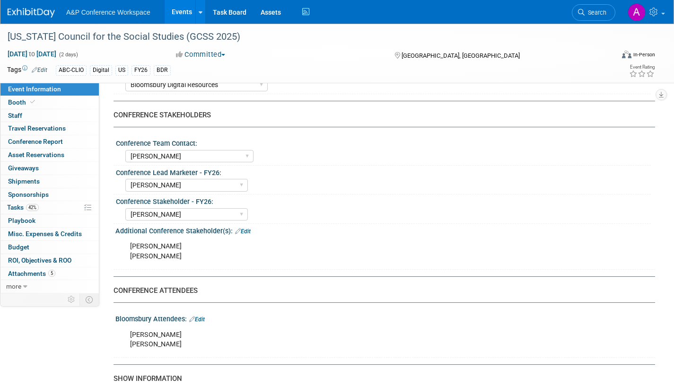
click at [205, 317] on link "Edit" at bounding box center [197, 319] width 16 height 7
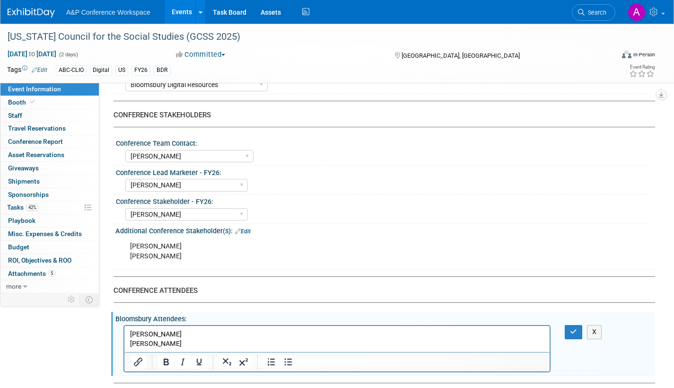
scroll to position [0, 0]
click at [179, 343] on p "Paul Webb Chris Ciccocelli" at bounding box center [337, 339] width 414 height 19
click at [573, 332] on icon "button" at bounding box center [573, 331] width 7 height 7
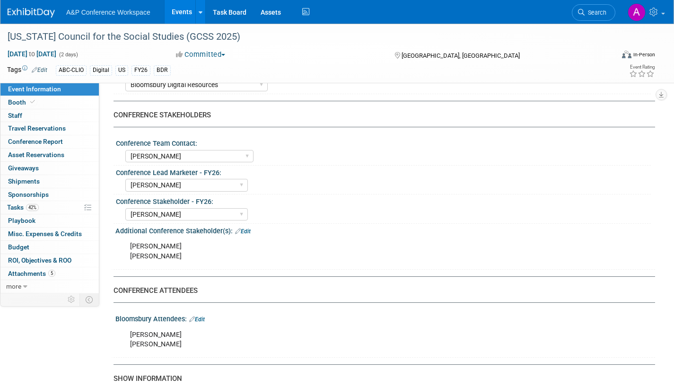
click at [600, 9] on link "Search" at bounding box center [594, 12] width 44 height 17
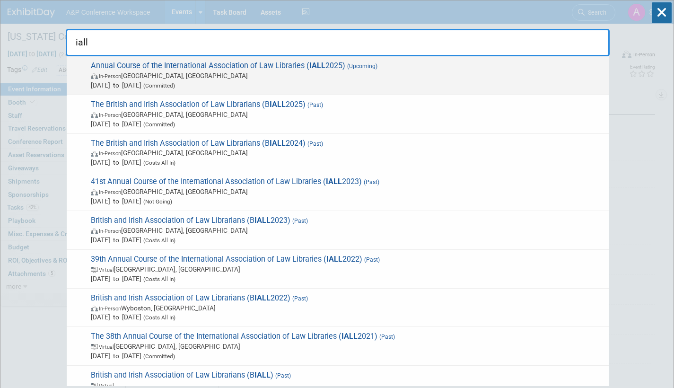
type input "iall"
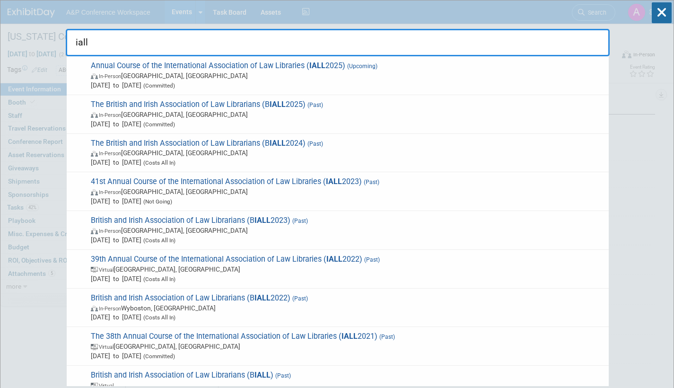
click at [203, 79] on span "In-Person Houston, TX" at bounding box center [347, 75] width 513 height 9
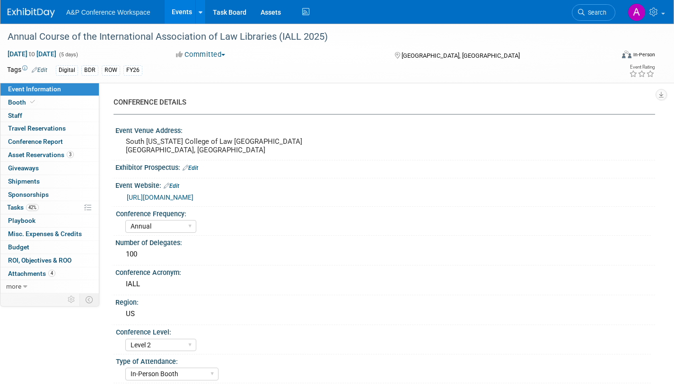
select select "Annual"
select select "Level 2"
select select "In-Person Booth"
select select "Libraries"
select select "Bloomsbury Digital Resources"
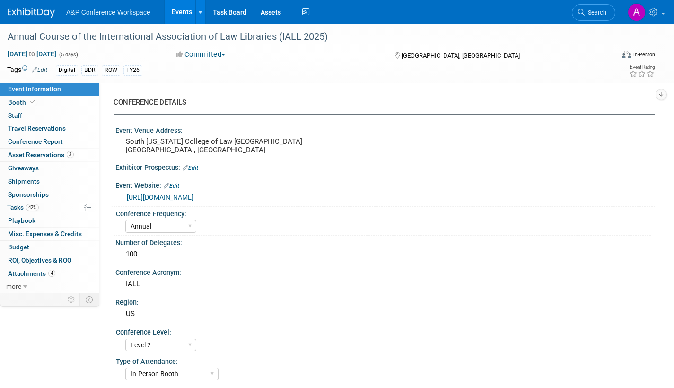
select select "[PERSON_NAME]"
select select "BDR Product Awareness and Trial Generation​"
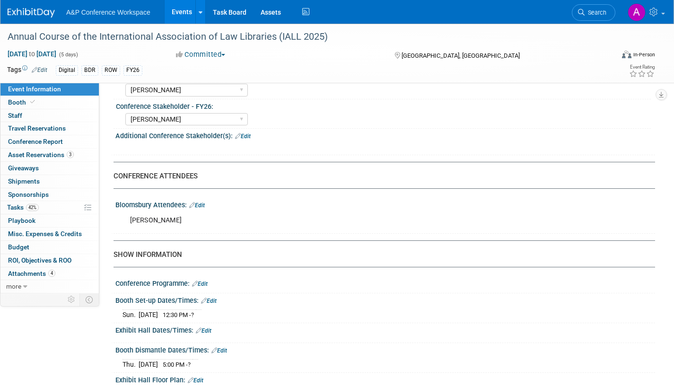
scroll to position [520, 0]
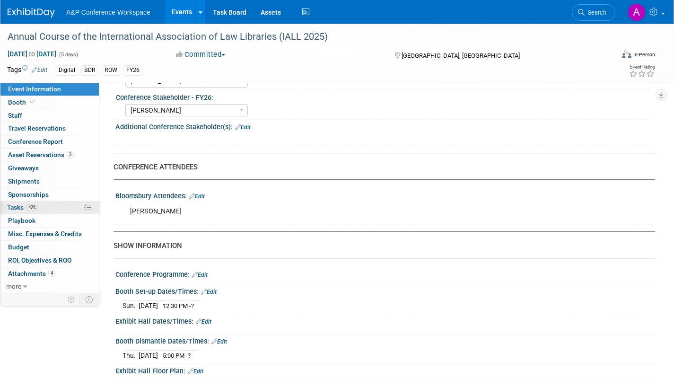
click at [16, 205] on span "Tasks 42%" at bounding box center [23, 207] width 32 height 8
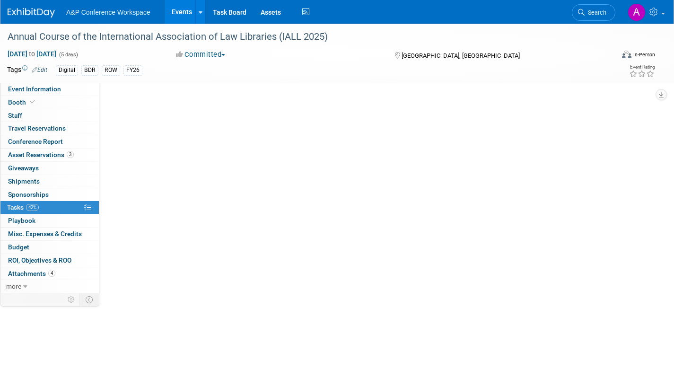
scroll to position [0, 0]
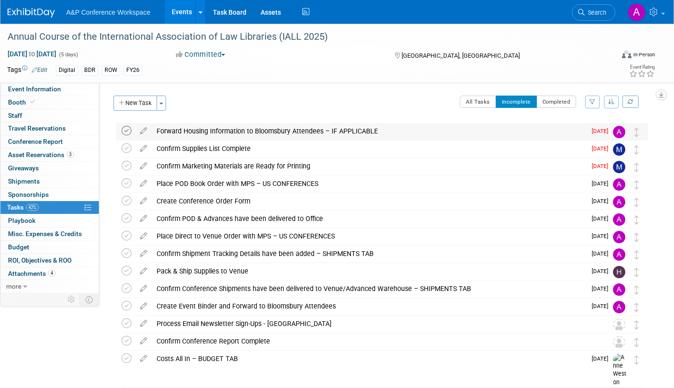
click at [128, 127] on icon at bounding box center [127, 131] width 10 height 10
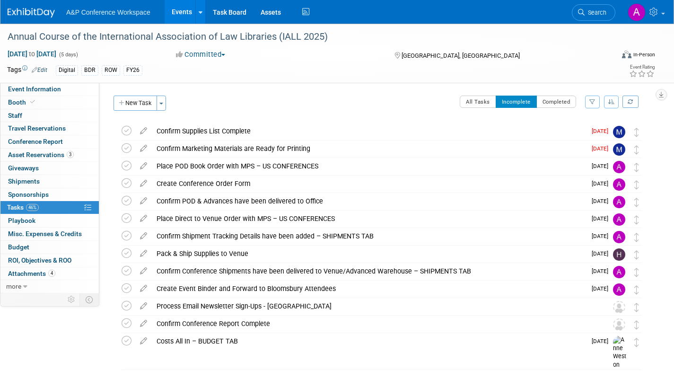
click at [588, 18] on link "Search" at bounding box center [594, 12] width 44 height 17
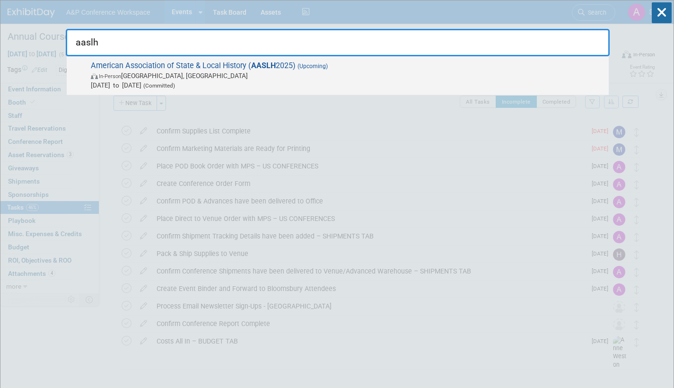
type input "aaslh"
click at [287, 78] on span "In-Person Cincinnati, OH" at bounding box center [347, 75] width 513 height 9
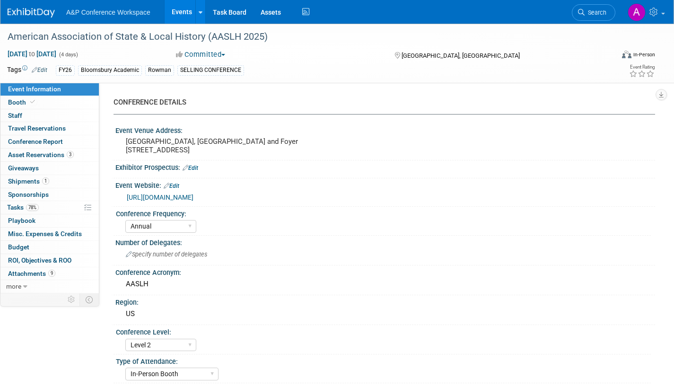
select select "Annual"
select select "Level 2"
select select "In-Person Booth"
select select "Museum Professionals"
select select "Bloomsbury Academic"
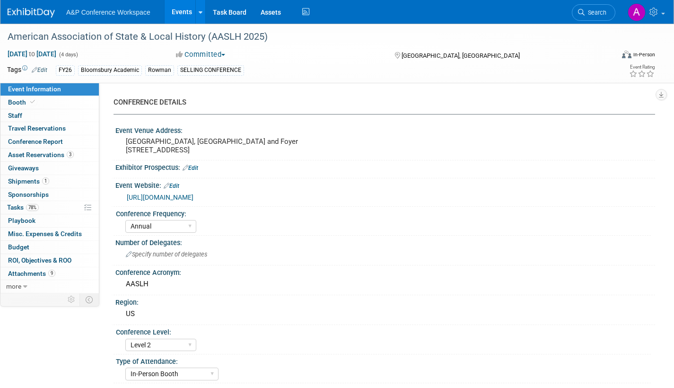
select select "[PERSON_NAME]"
select select "Brand/Subject Presence​"
click at [18, 206] on span "Tasks 78%" at bounding box center [23, 207] width 32 height 8
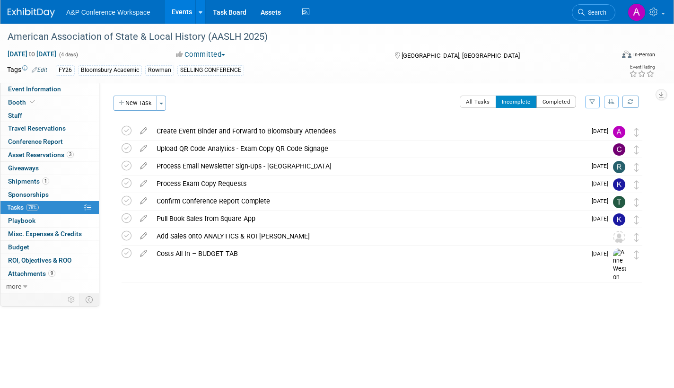
click at [550, 101] on button "Completed" at bounding box center [557, 102] width 40 height 12
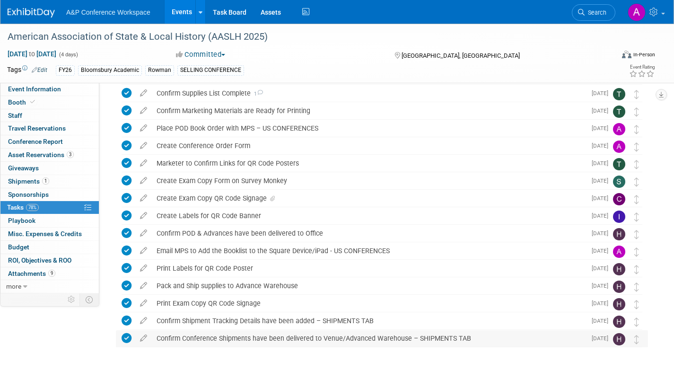
scroll to position [284, 0]
